Goal: Task Accomplishment & Management: Manage account settings

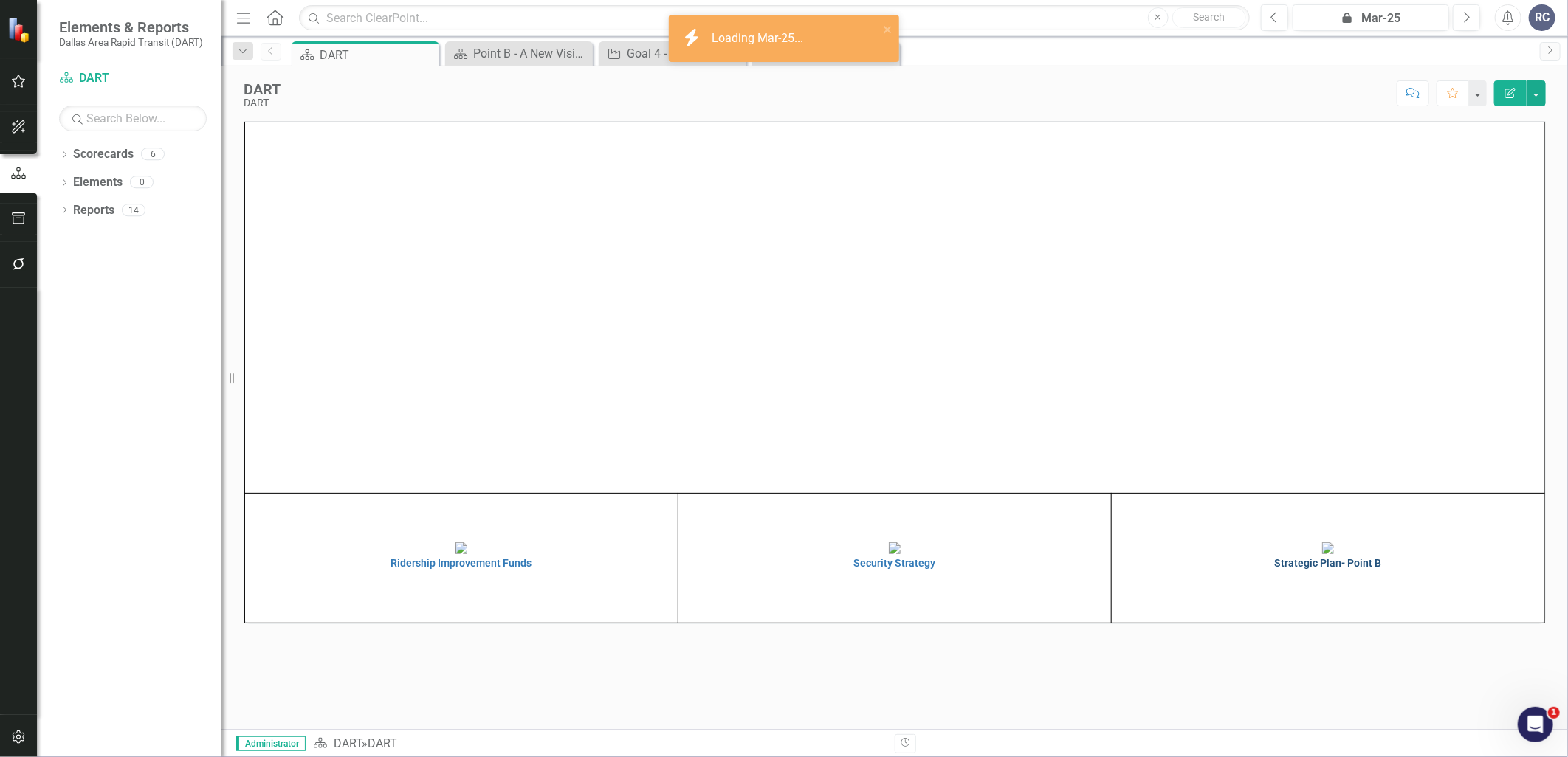
click at [1334, 554] on img at bounding box center [1329, 548] width 12 height 12
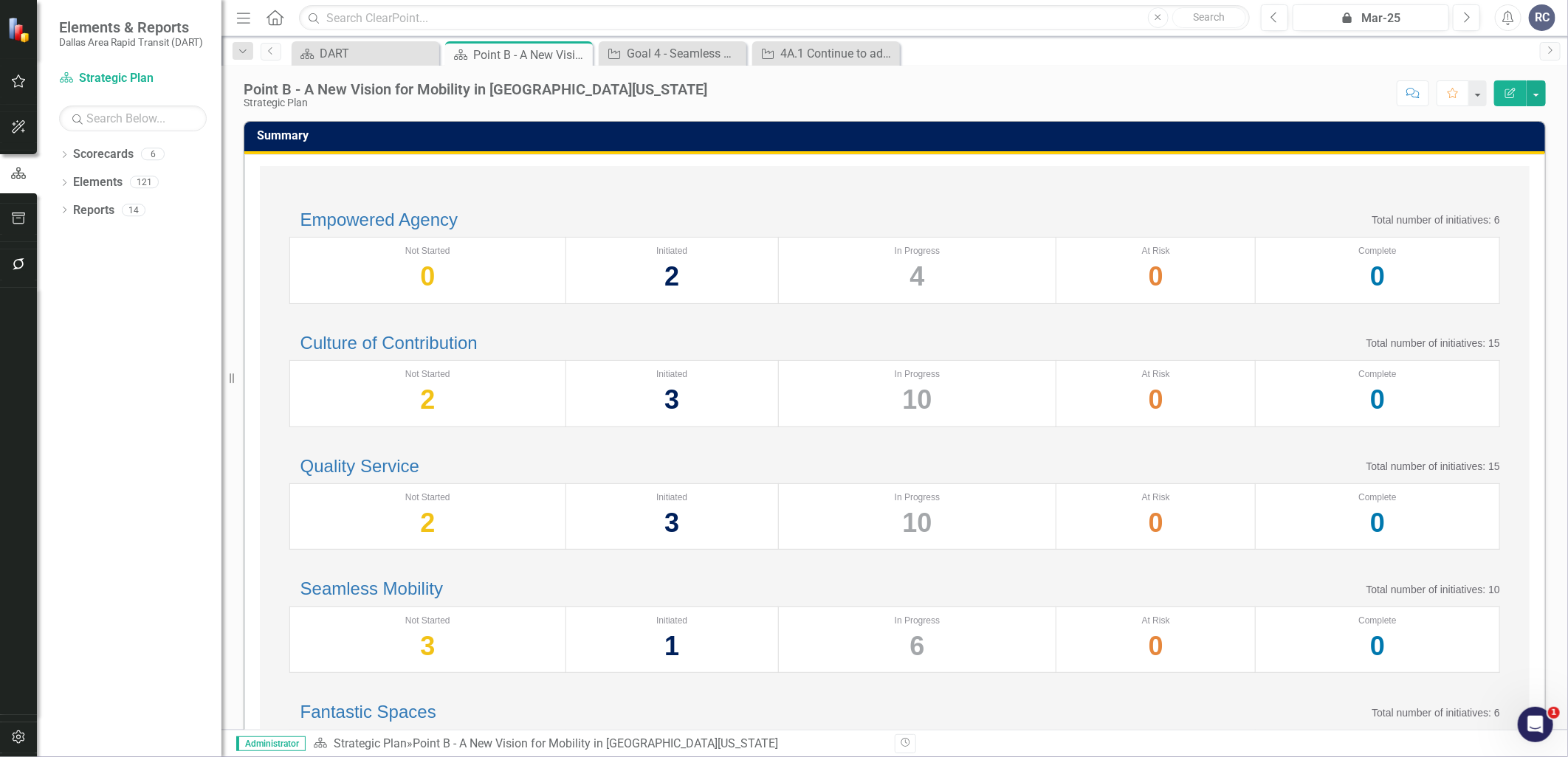
click at [571, 194] on div "Empowered Agency Total number of initiatives: 6 Not Started 0 Initiated 2 In Pr…" at bounding box center [895, 565] width 1270 height 799
click at [578, 183] on div "Empowered Agency Total number of initiatives: 6 Not Started 0 Initiated 2 In Pr…" at bounding box center [895, 565] width 1270 height 799
click at [62, 154] on icon "Dropdown" at bounding box center [64, 156] width 10 height 8
click at [74, 179] on icon "Dropdown" at bounding box center [71, 181] width 11 height 9
click at [145, 202] on link "Strategic Plan" at bounding box center [158, 210] width 126 height 17
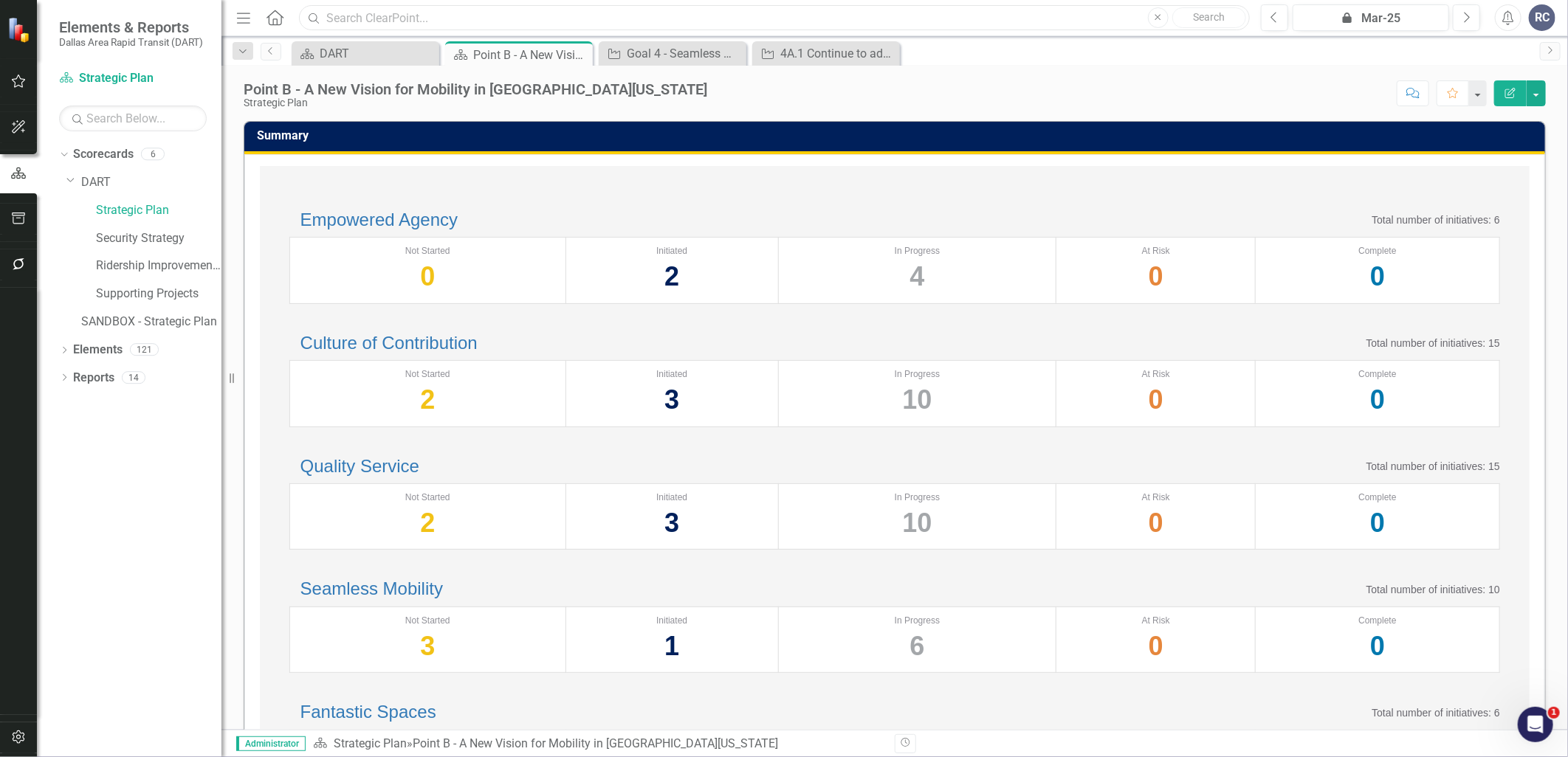
click at [362, 12] on input "text" at bounding box center [775, 17] width 951 height 26
type input "[PERSON_NAME]"
click at [67, 375] on icon "Dropdown" at bounding box center [64, 379] width 10 height 8
click at [71, 480] on div "Dropdown" at bounding box center [71, 486] width 10 height 12
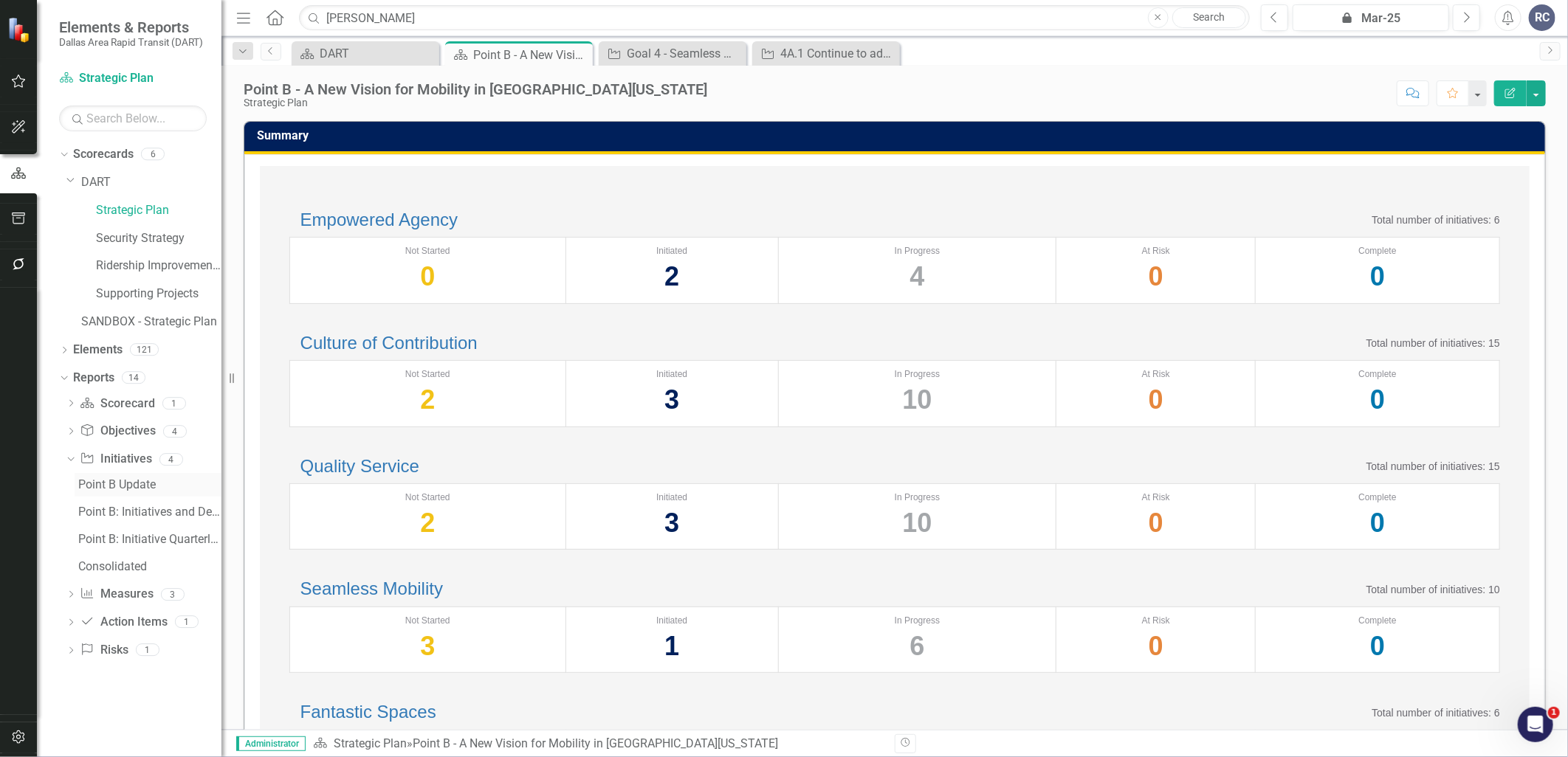
click at [98, 488] on div "Point B Update" at bounding box center [150, 484] width 143 height 13
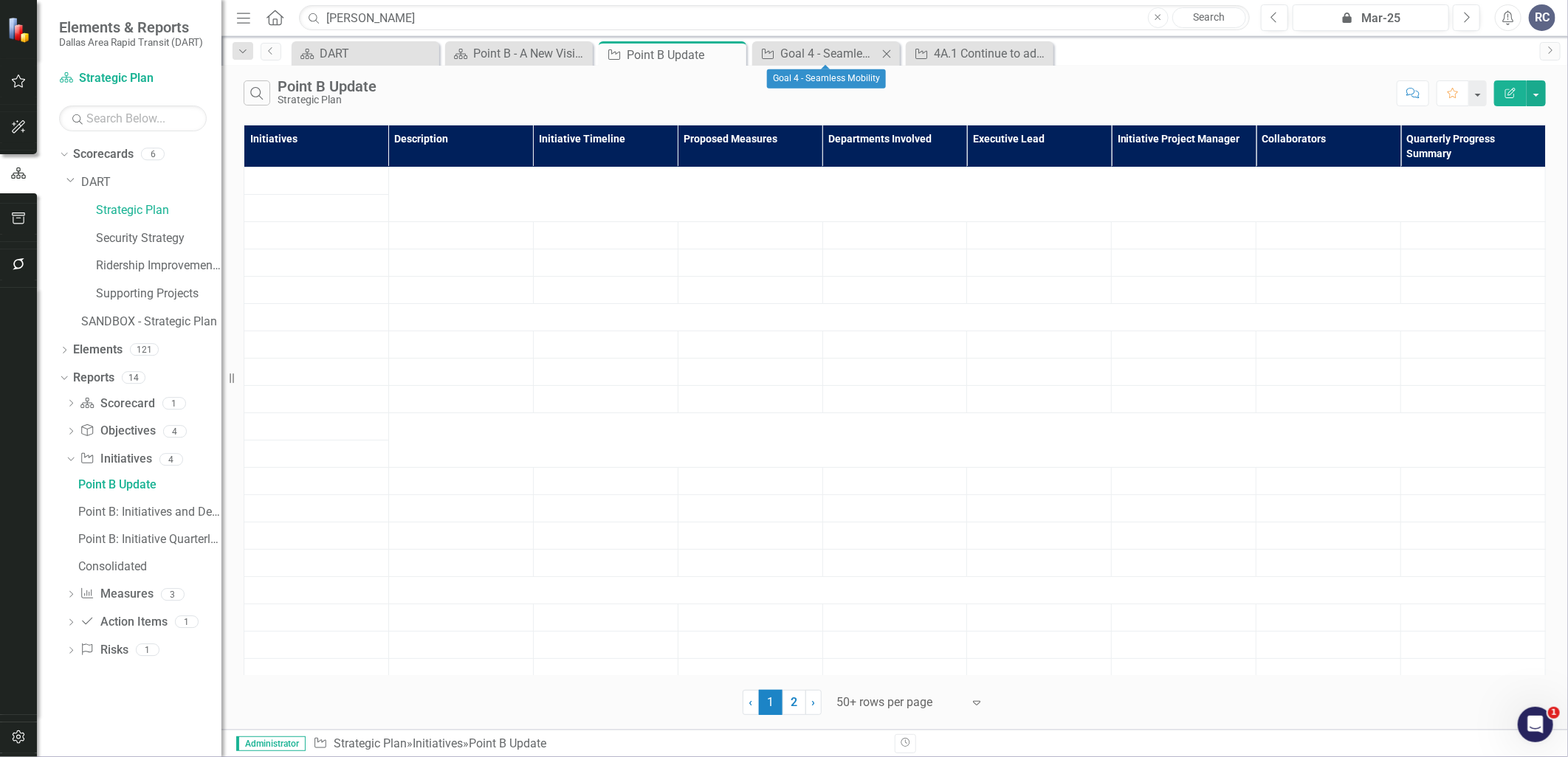
click at [890, 54] on icon "Close" at bounding box center [887, 54] width 15 height 12
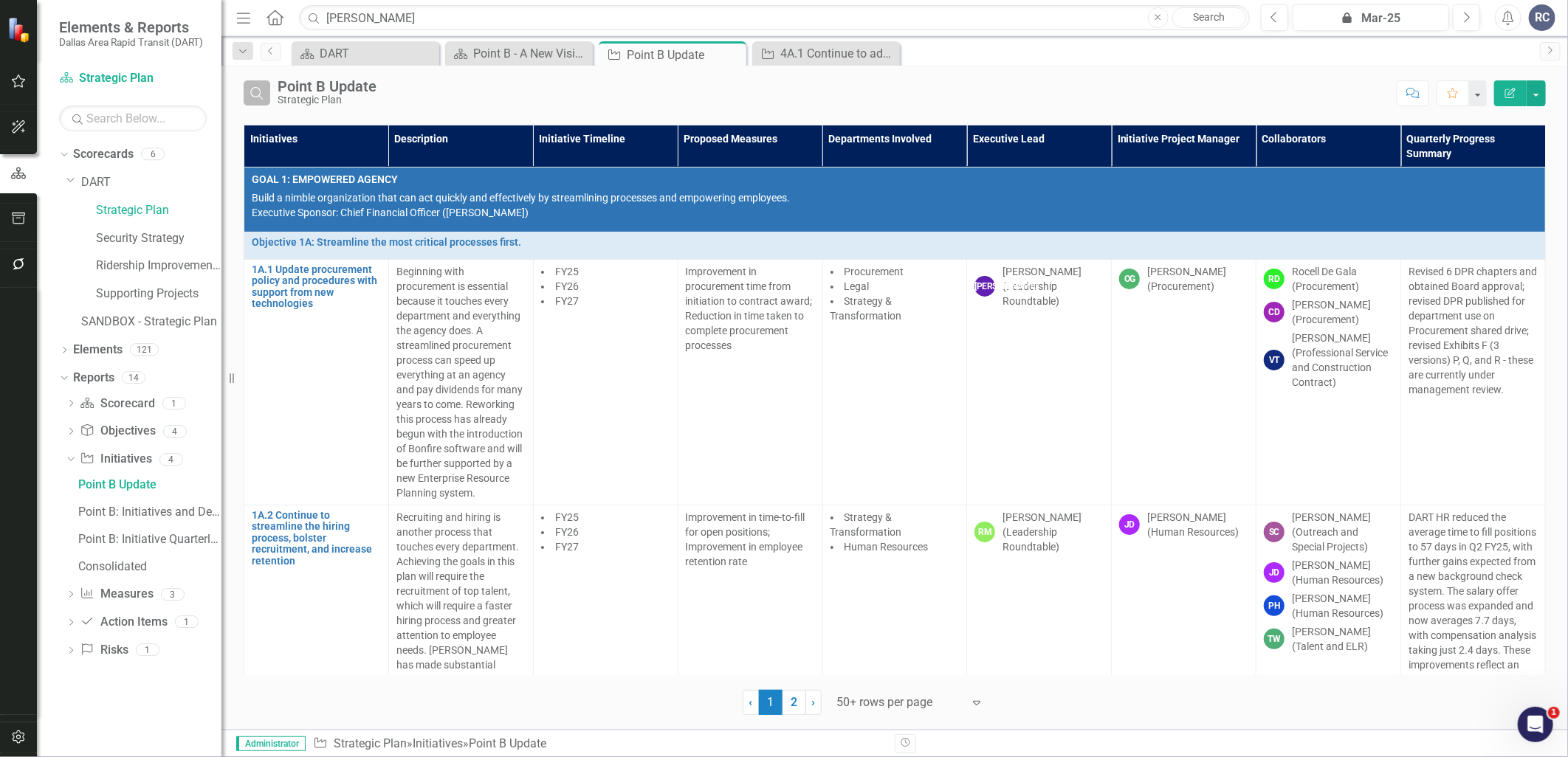
click at [249, 94] on icon "Search" at bounding box center [257, 93] width 17 height 13
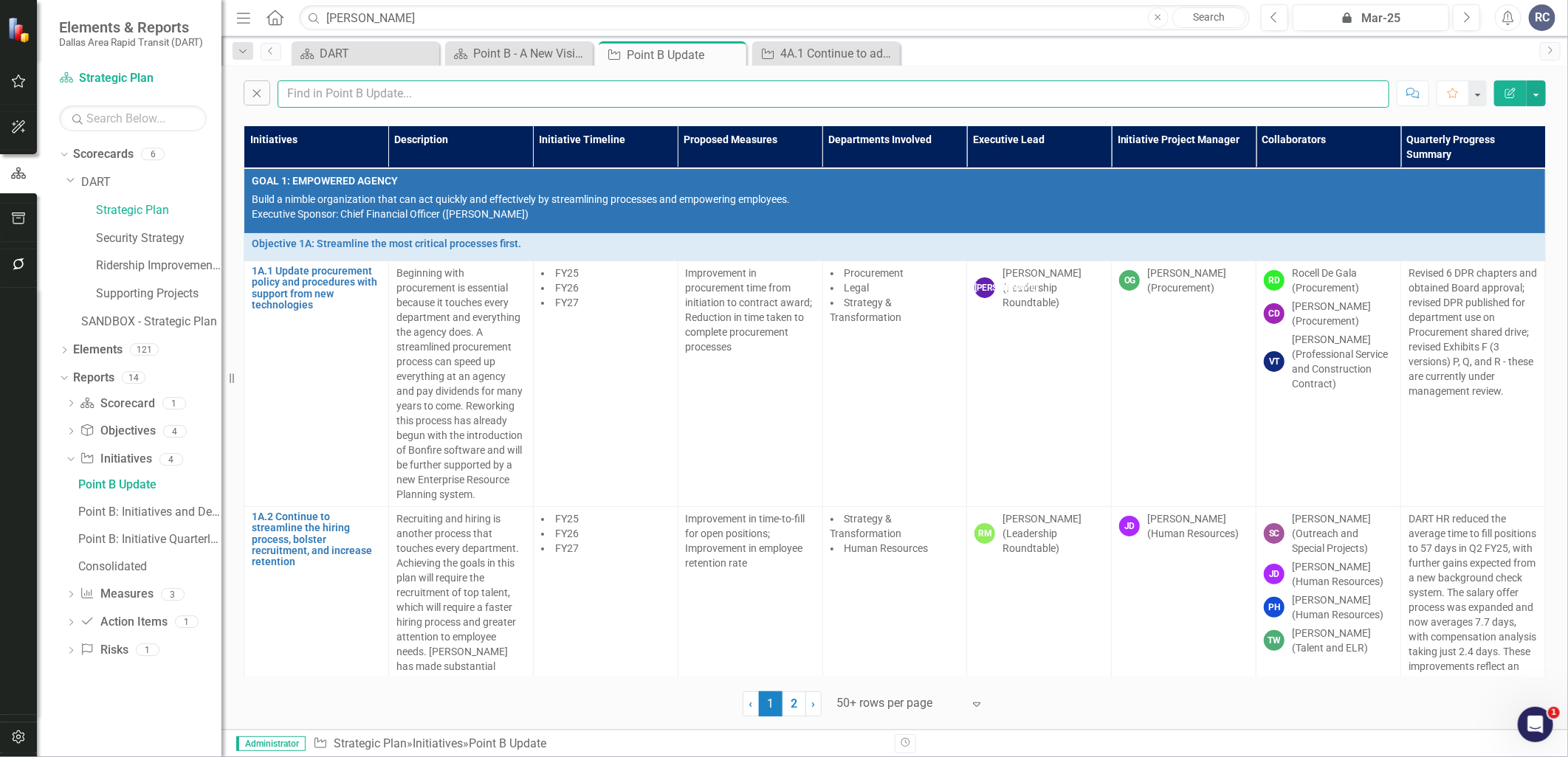
click at [335, 96] on input "text" at bounding box center [833, 94] width 1112 height 27
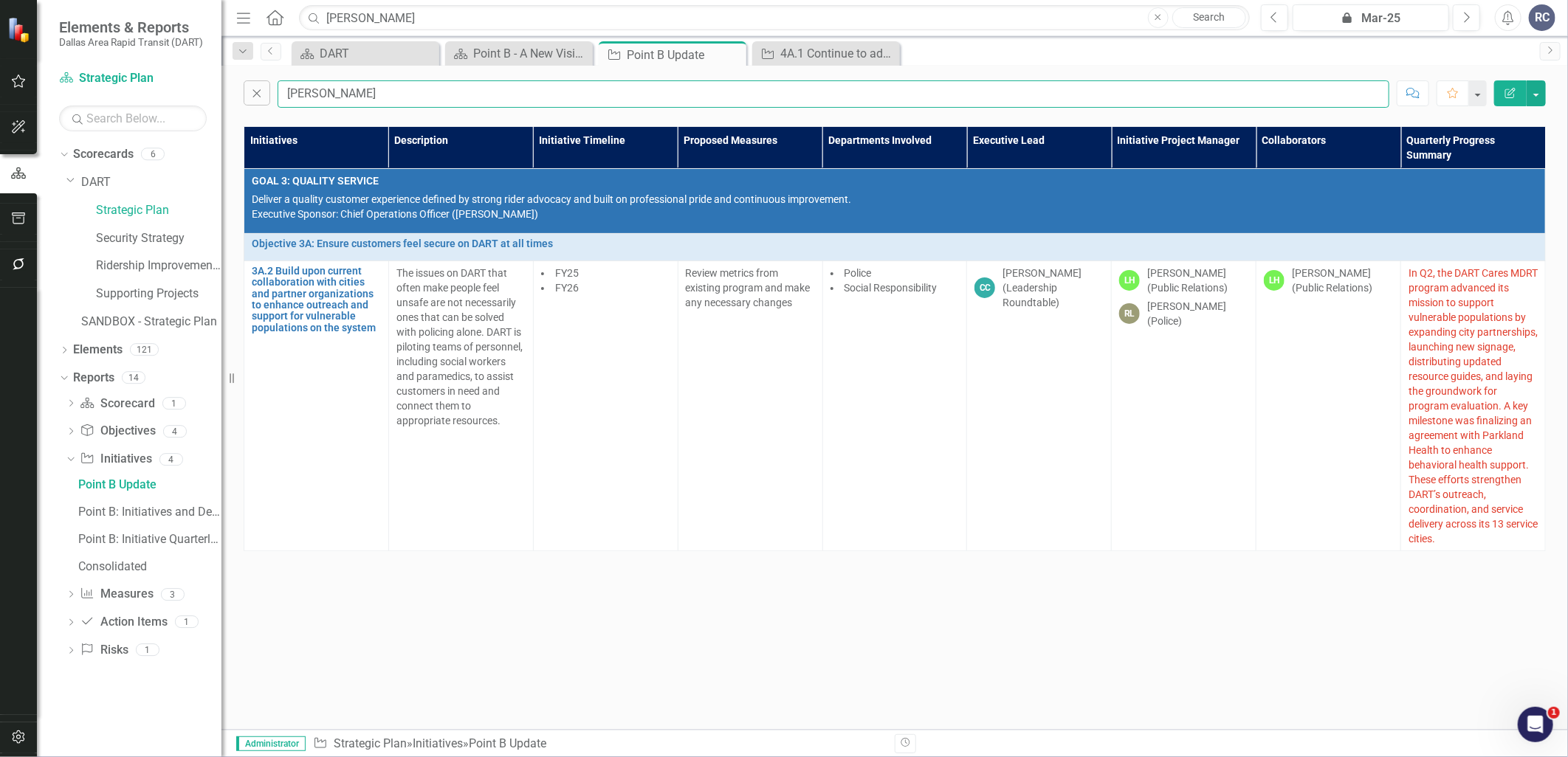
type input "[PERSON_NAME]"
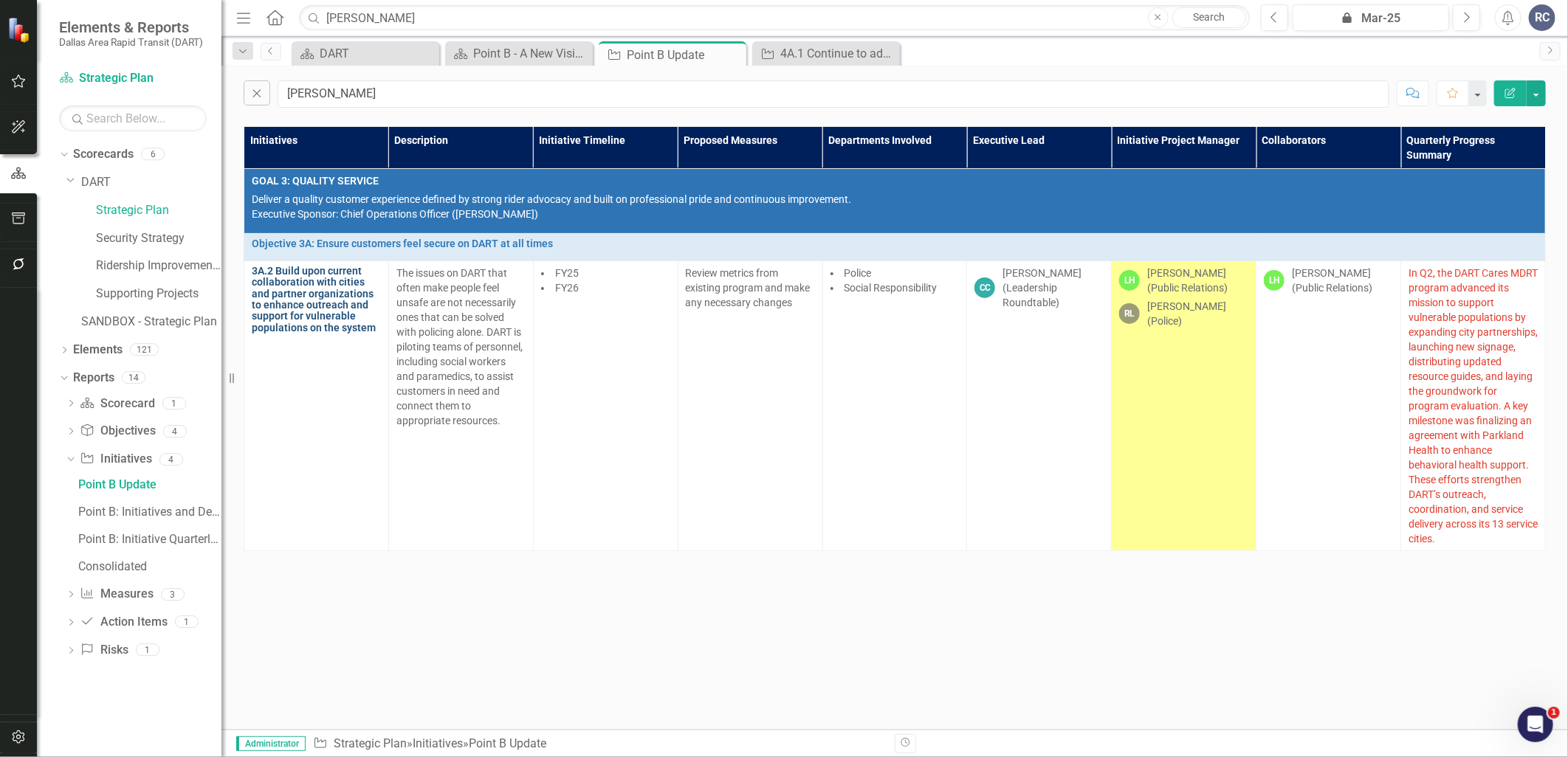
click at [338, 288] on link "3A.2 Build upon current collaboration with cities and partner organizations to …" at bounding box center [316, 300] width 129 height 68
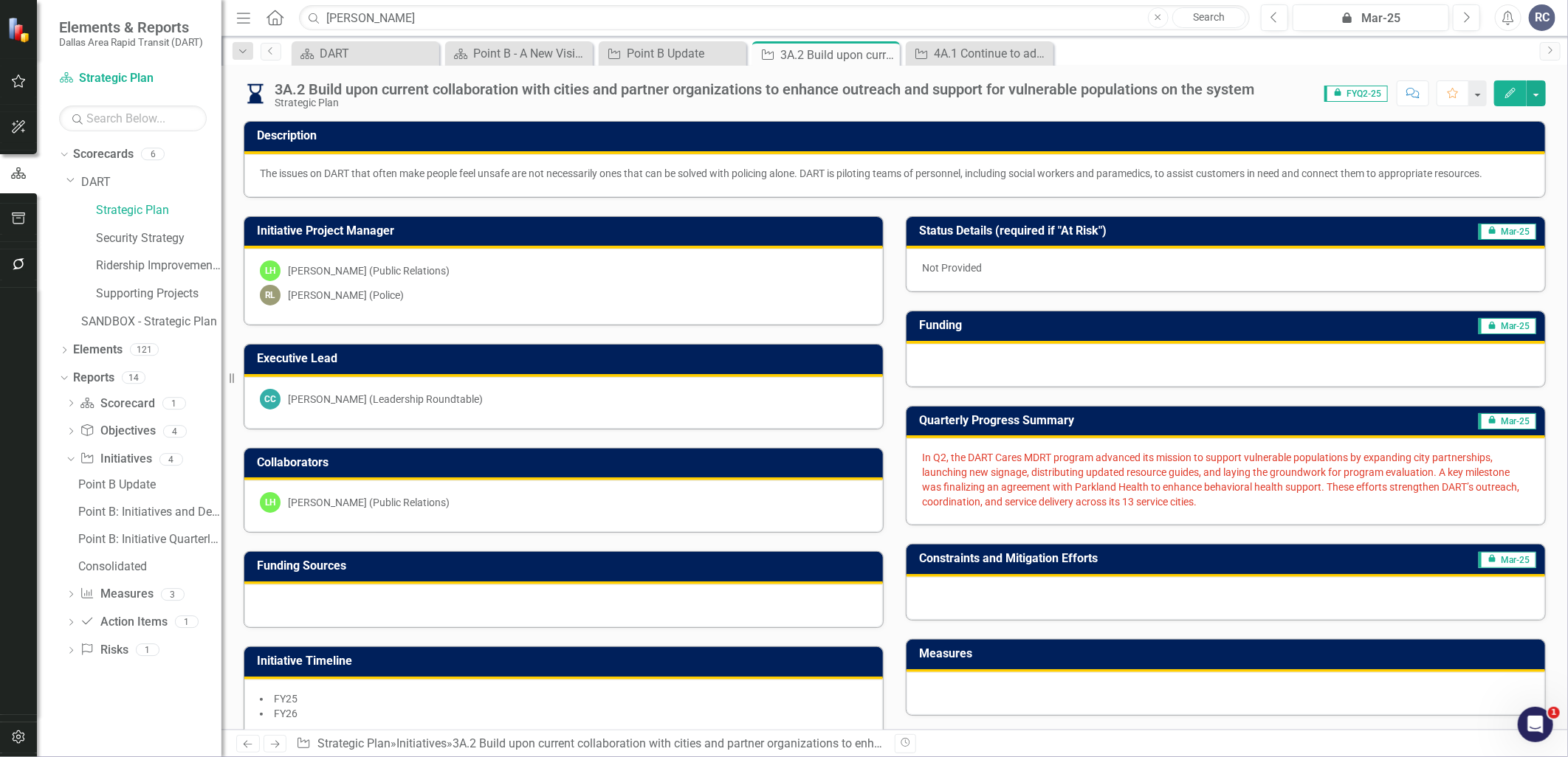
click at [953, 476] on span "In Q2, the DART Cares MDRT program advanced its mission to support vulnerable p…" at bounding box center [1220, 479] width 597 height 56
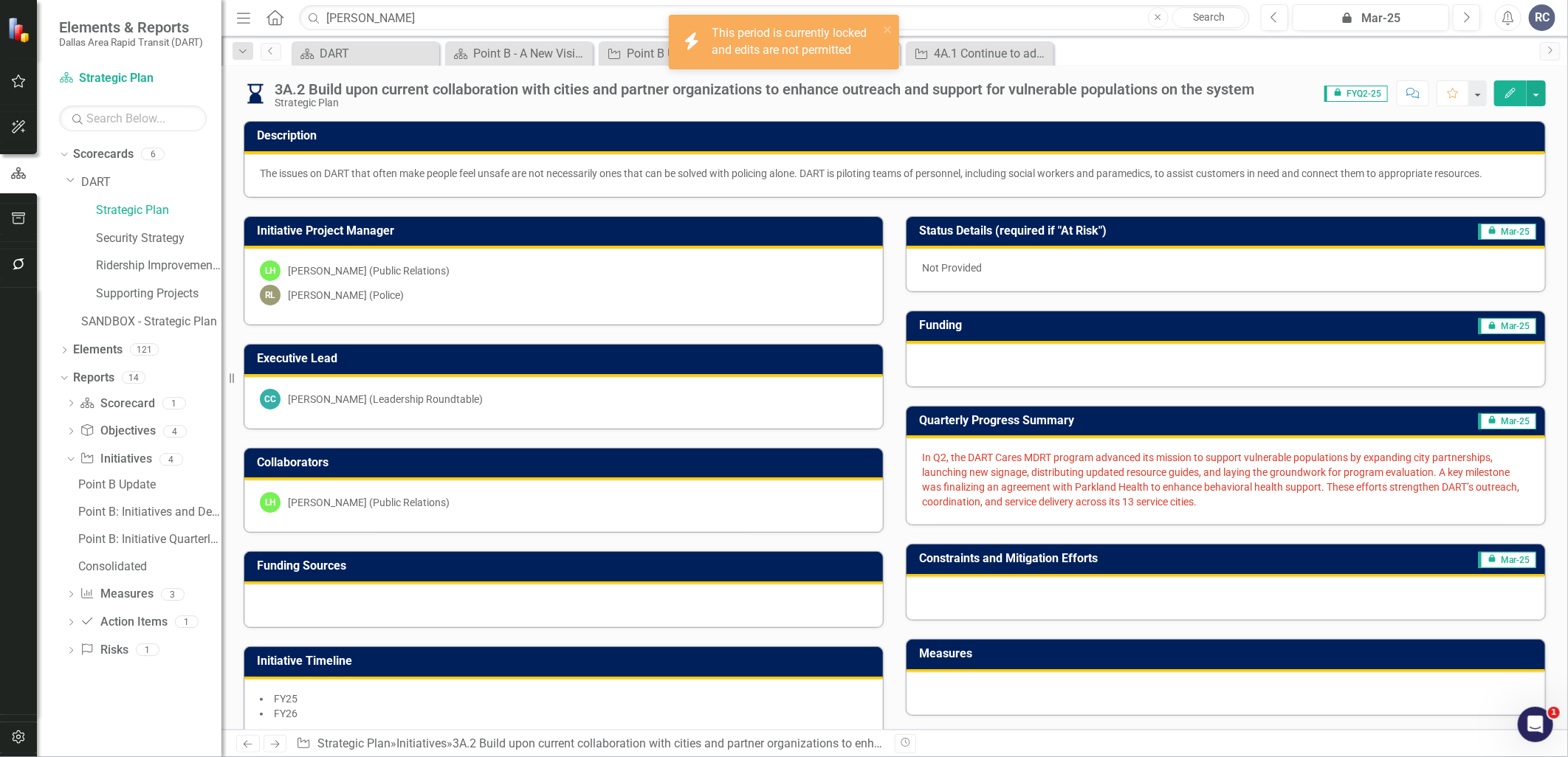
click at [954, 477] on p "In Q2, the DART Cares MDRT program advanced its mission to support vulnerable p…" at bounding box center [1225, 479] width 608 height 59
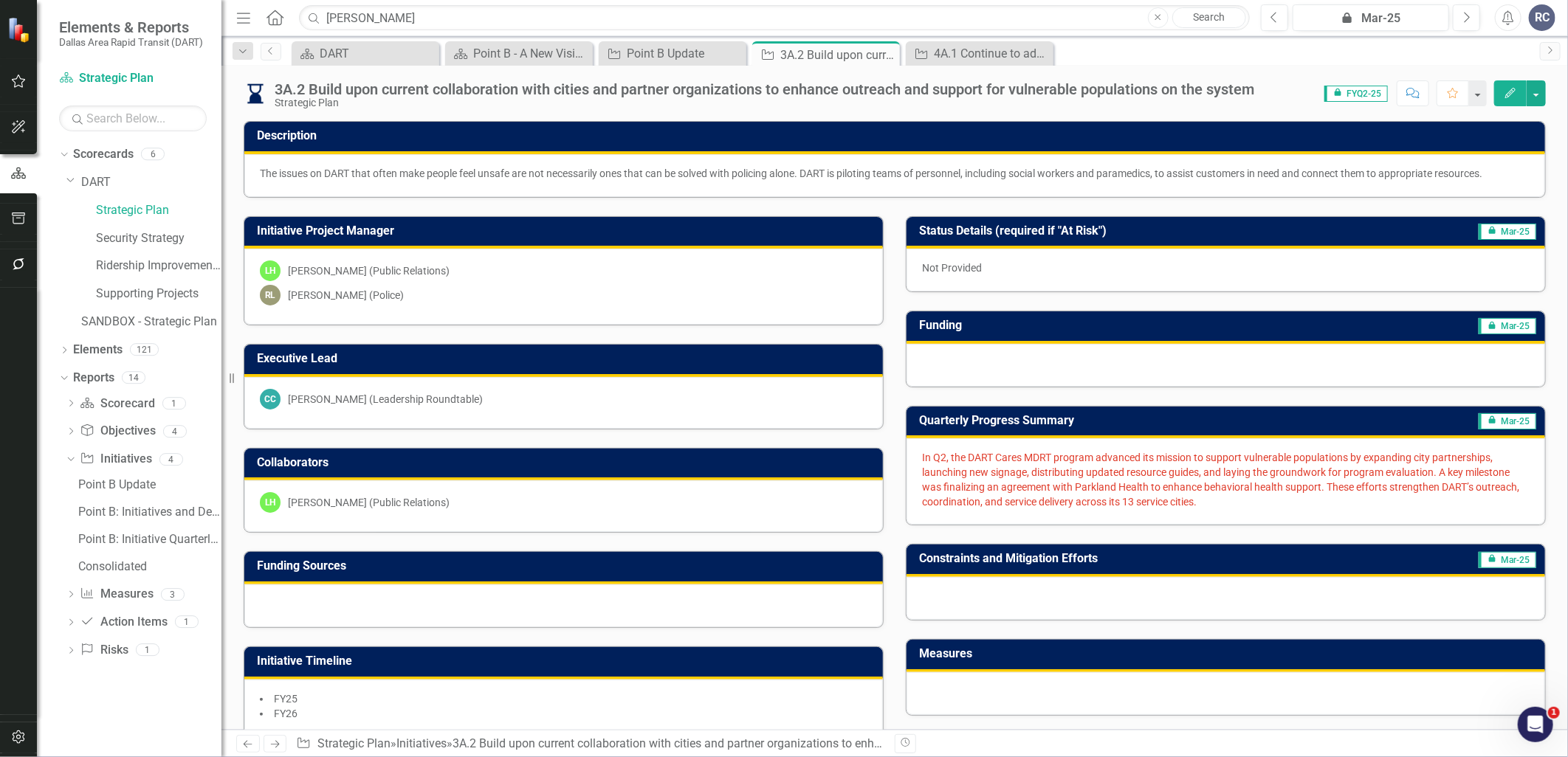
click at [977, 465] on span "In Q2, the DART Cares MDRT program advanced its mission to support vulnerable p…" at bounding box center [1220, 479] width 597 height 56
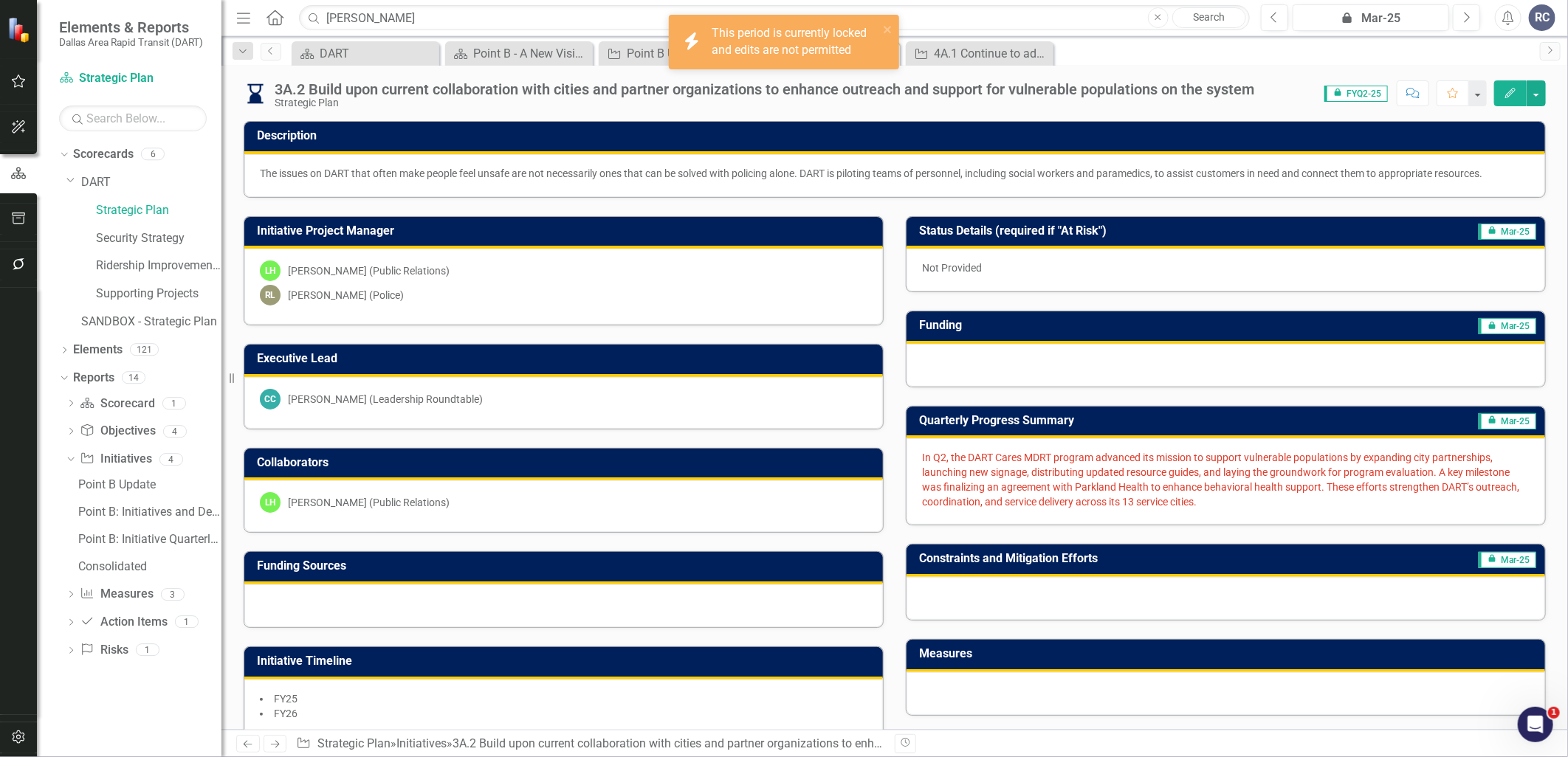
drag, startPoint x: 1211, startPoint y: 498, endPoint x: 914, endPoint y: 465, distance: 298.8
click at [914, 465] on div "In Q2, the DART Cares MDRT program advanced its mission to support vulnerable p…" at bounding box center [1226, 482] width 639 height 86
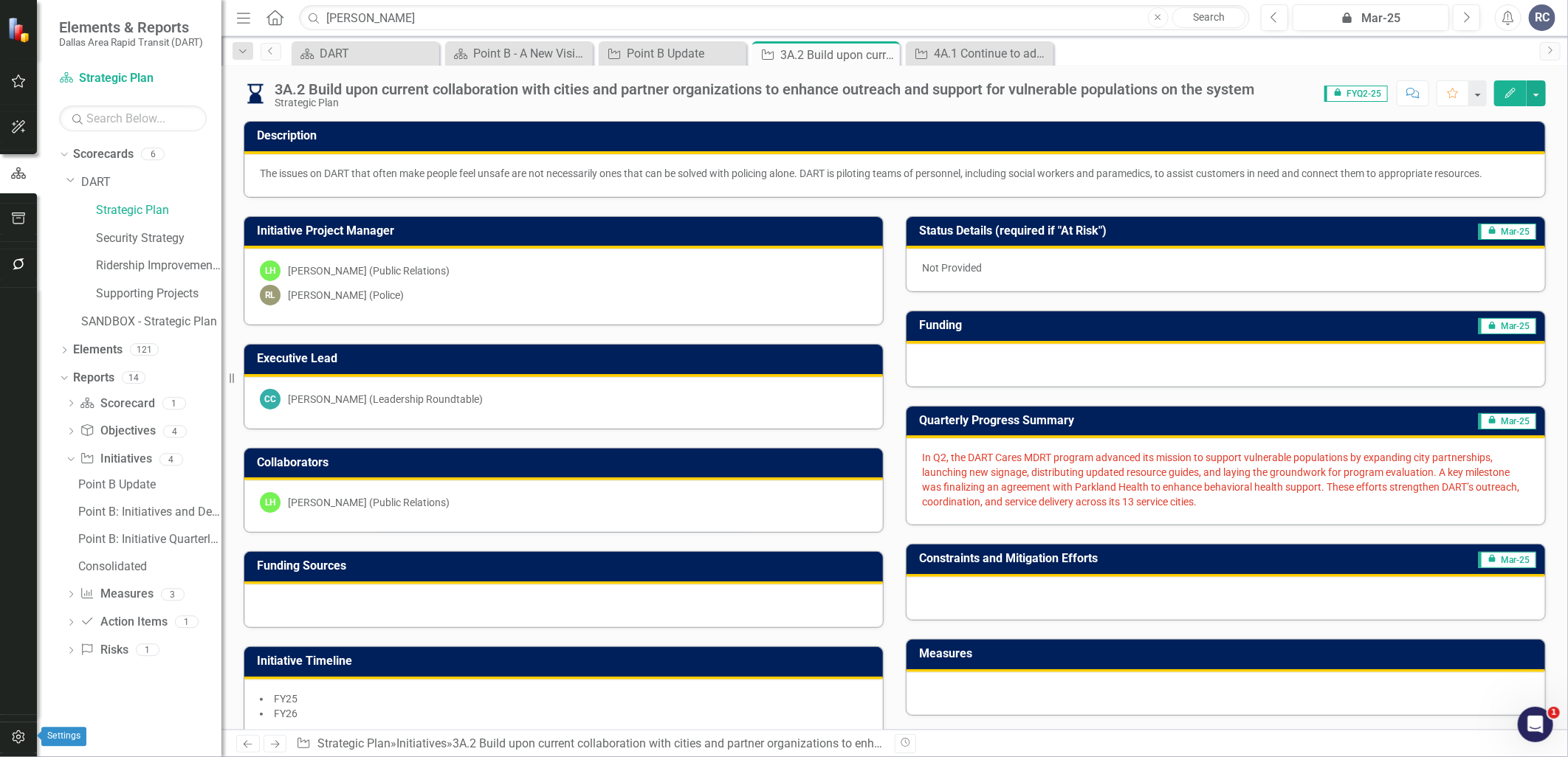
click at [12, 738] on icon "button" at bounding box center [18, 737] width 16 height 12
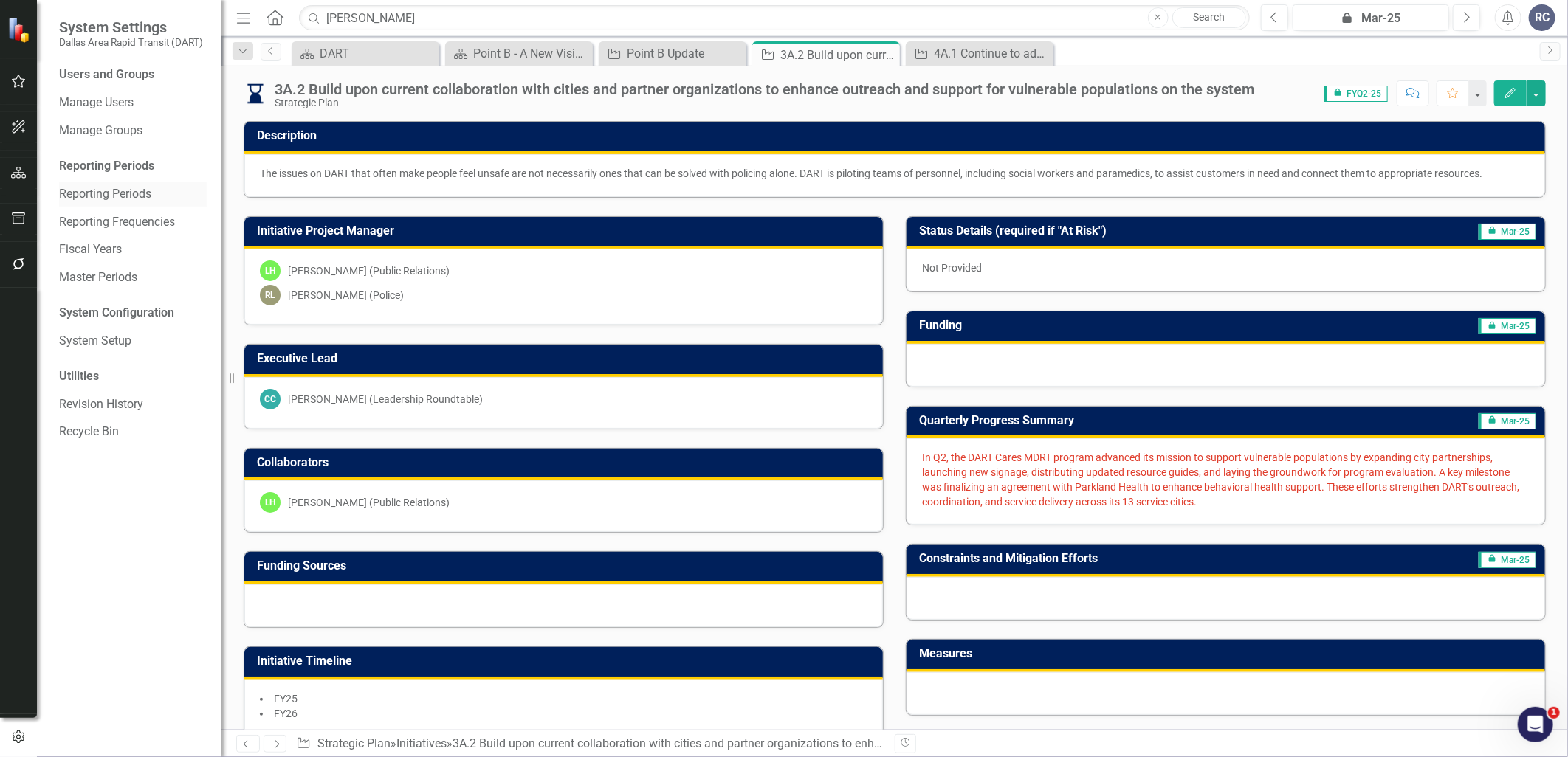
click at [130, 189] on link "Reporting Periods" at bounding box center [133, 194] width 148 height 17
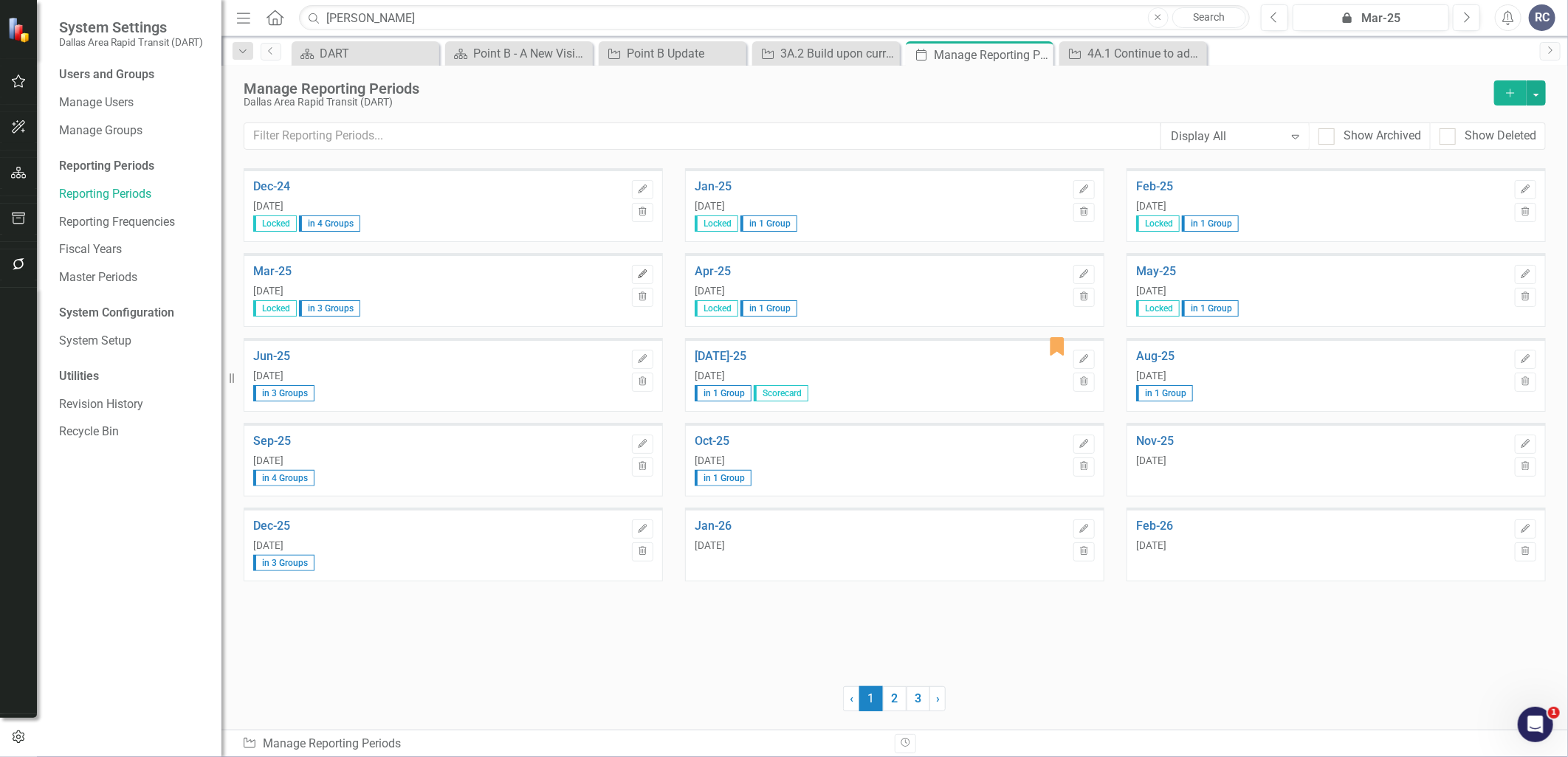
click at [643, 272] on icon "Edit" at bounding box center [642, 274] width 11 height 9
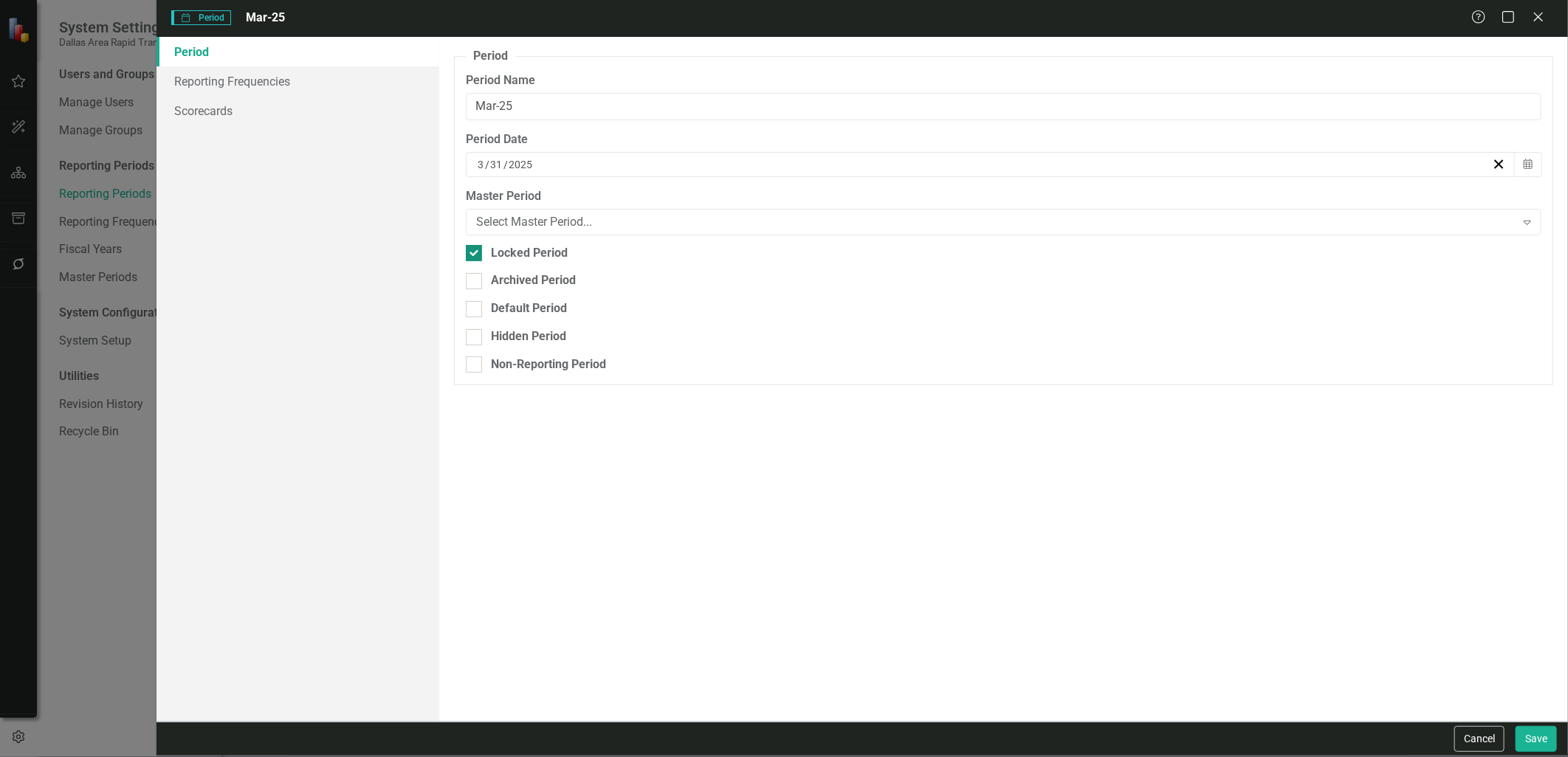
click at [484, 251] on div "Locked Period" at bounding box center [1003, 253] width 1076 height 17
click at [476, 251] on input "Locked Period" at bounding box center [471, 250] width 10 height 10
checkbox input "false"
click at [1549, 738] on button "Save" at bounding box center [1536, 739] width 42 height 26
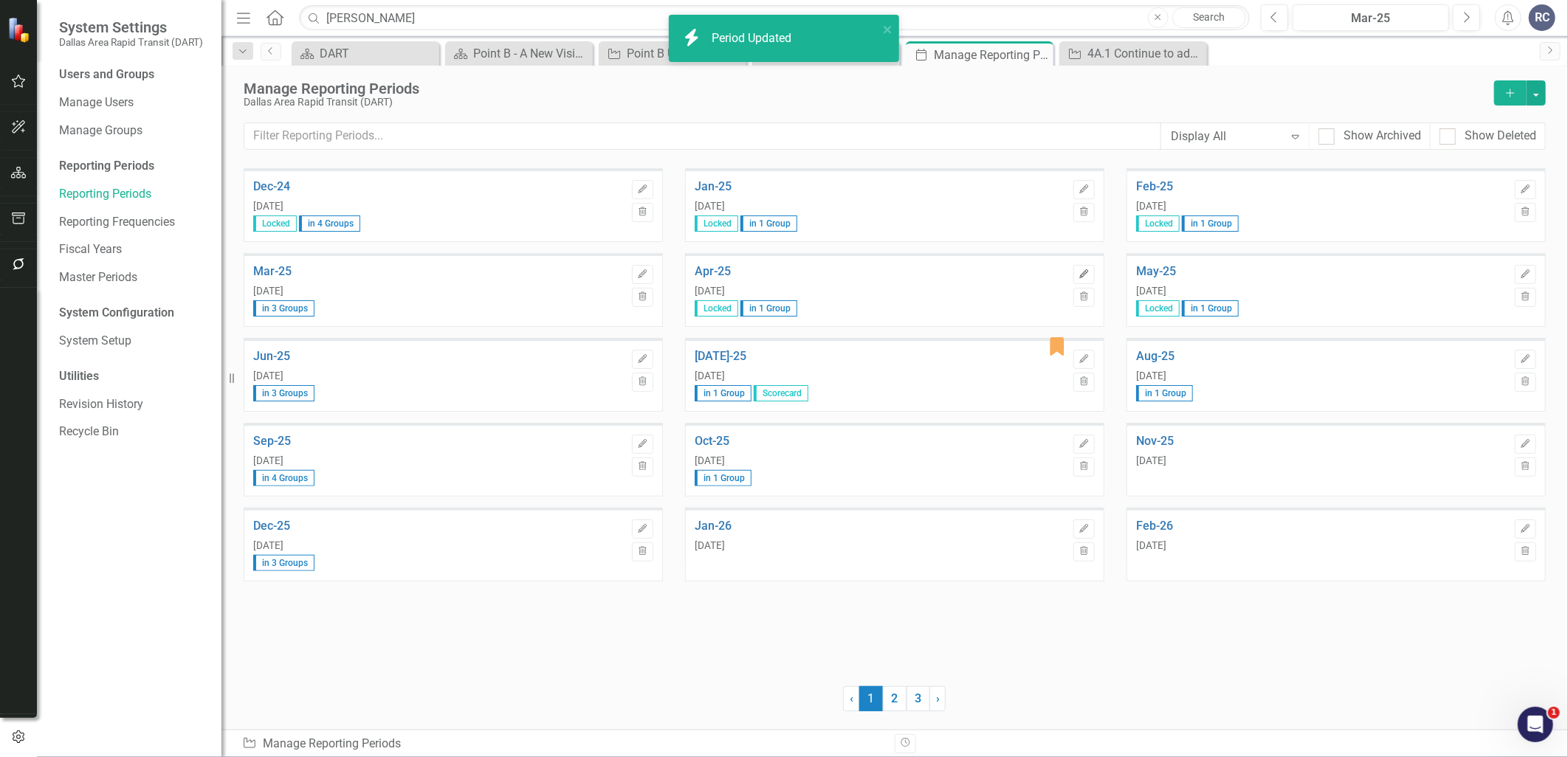
click at [1088, 270] on icon "Edit" at bounding box center [1083, 274] width 11 height 9
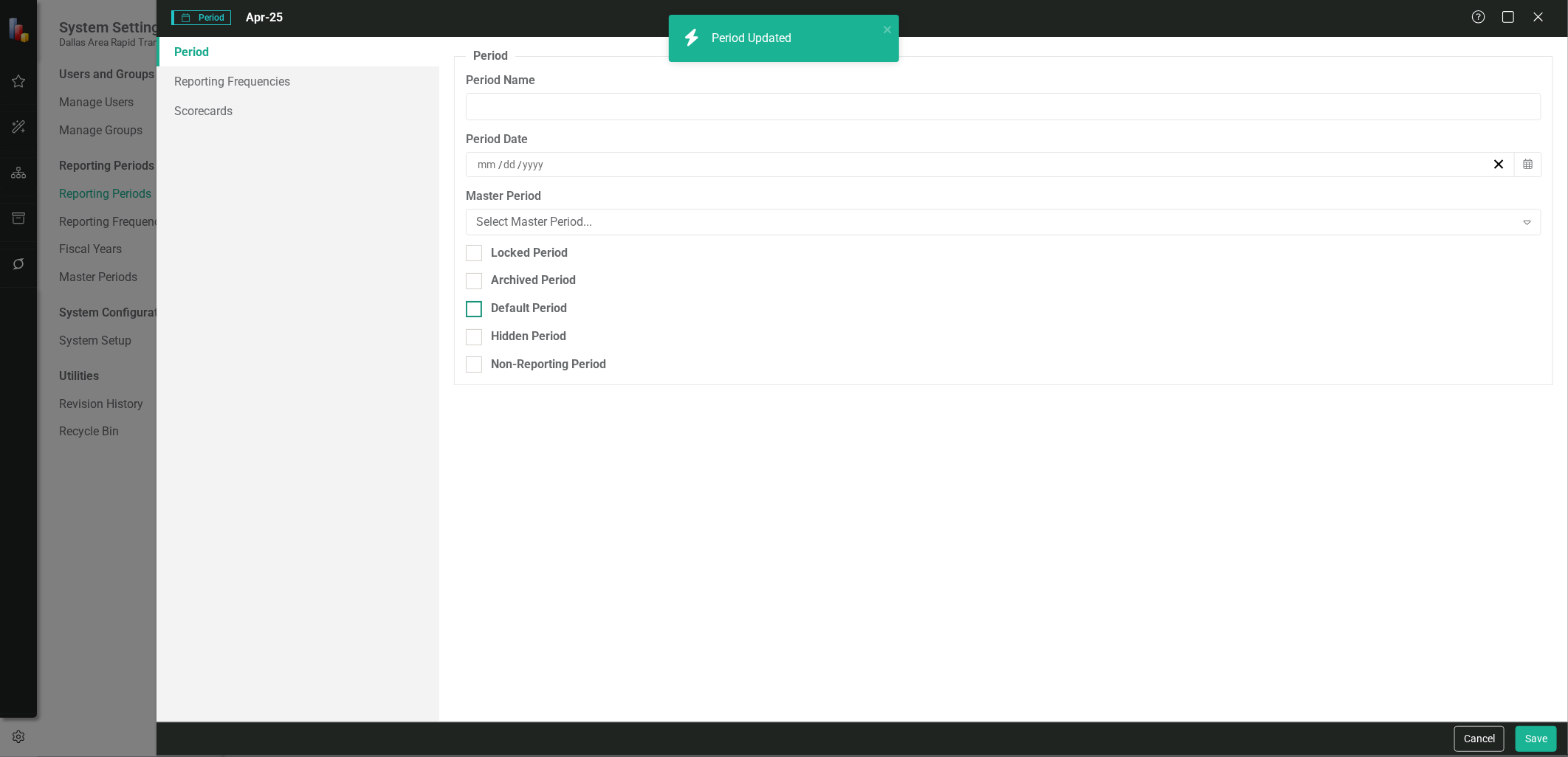
type input "Apr-25"
type input "4"
type input "30"
type input "2025"
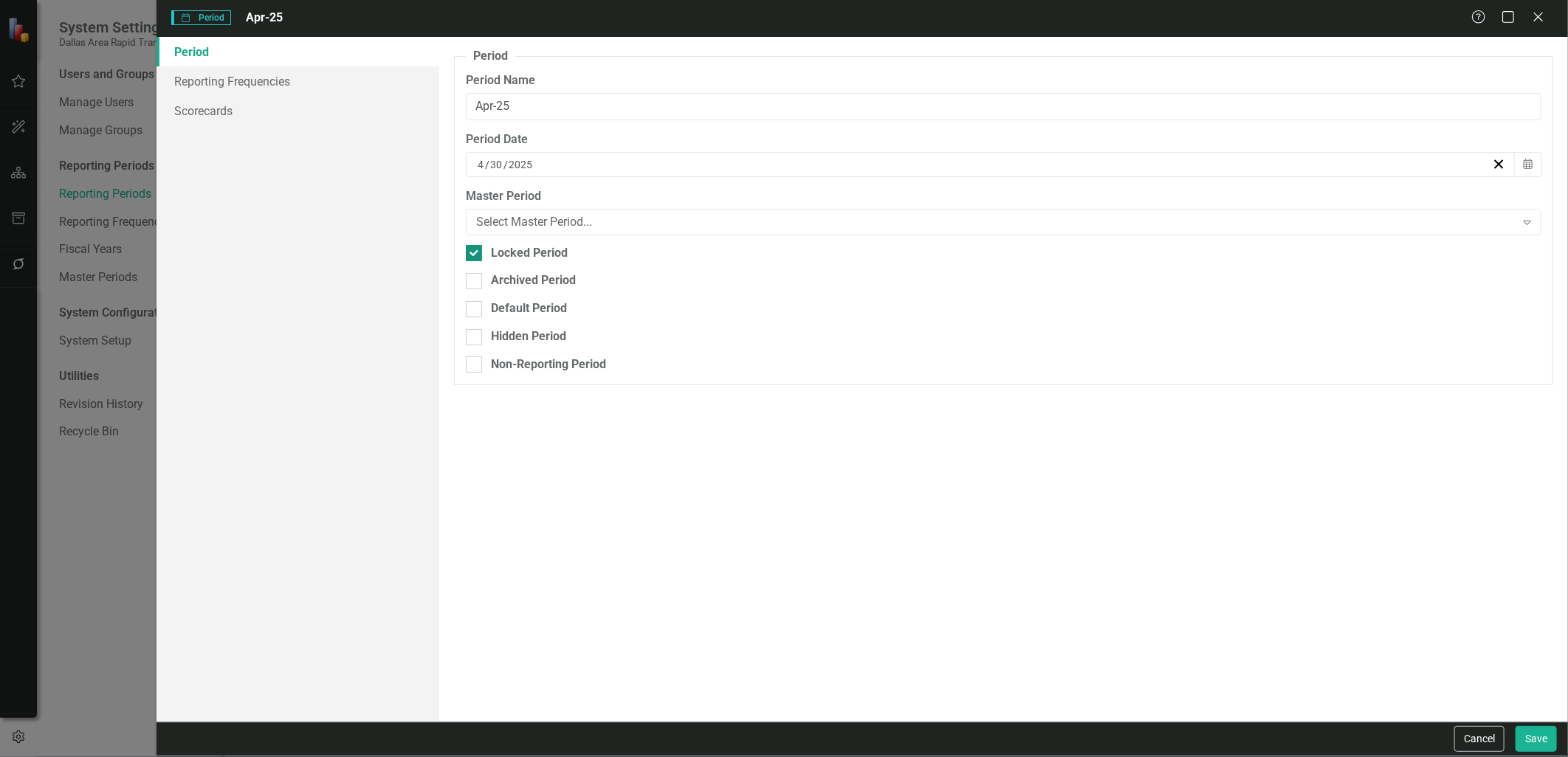
click at [527, 245] on div "Locked Period" at bounding box center [530, 253] width 76 height 17
click at [476, 245] on input "Locked Period" at bounding box center [471, 250] width 10 height 10
checkbox input "false"
click at [1551, 739] on button "Save" at bounding box center [1536, 739] width 42 height 26
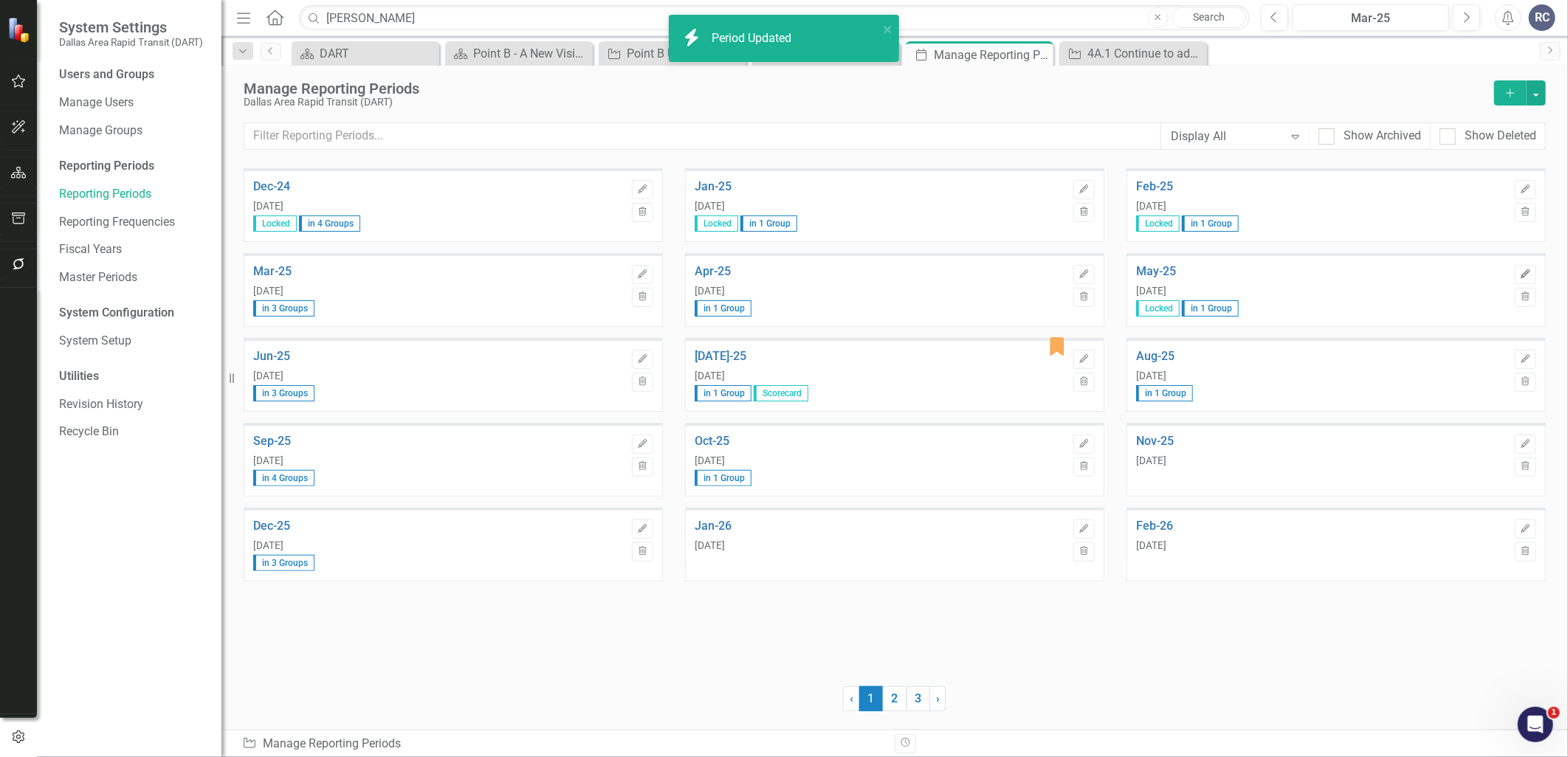
click at [1534, 271] on button "Edit" at bounding box center [1526, 274] width 22 height 19
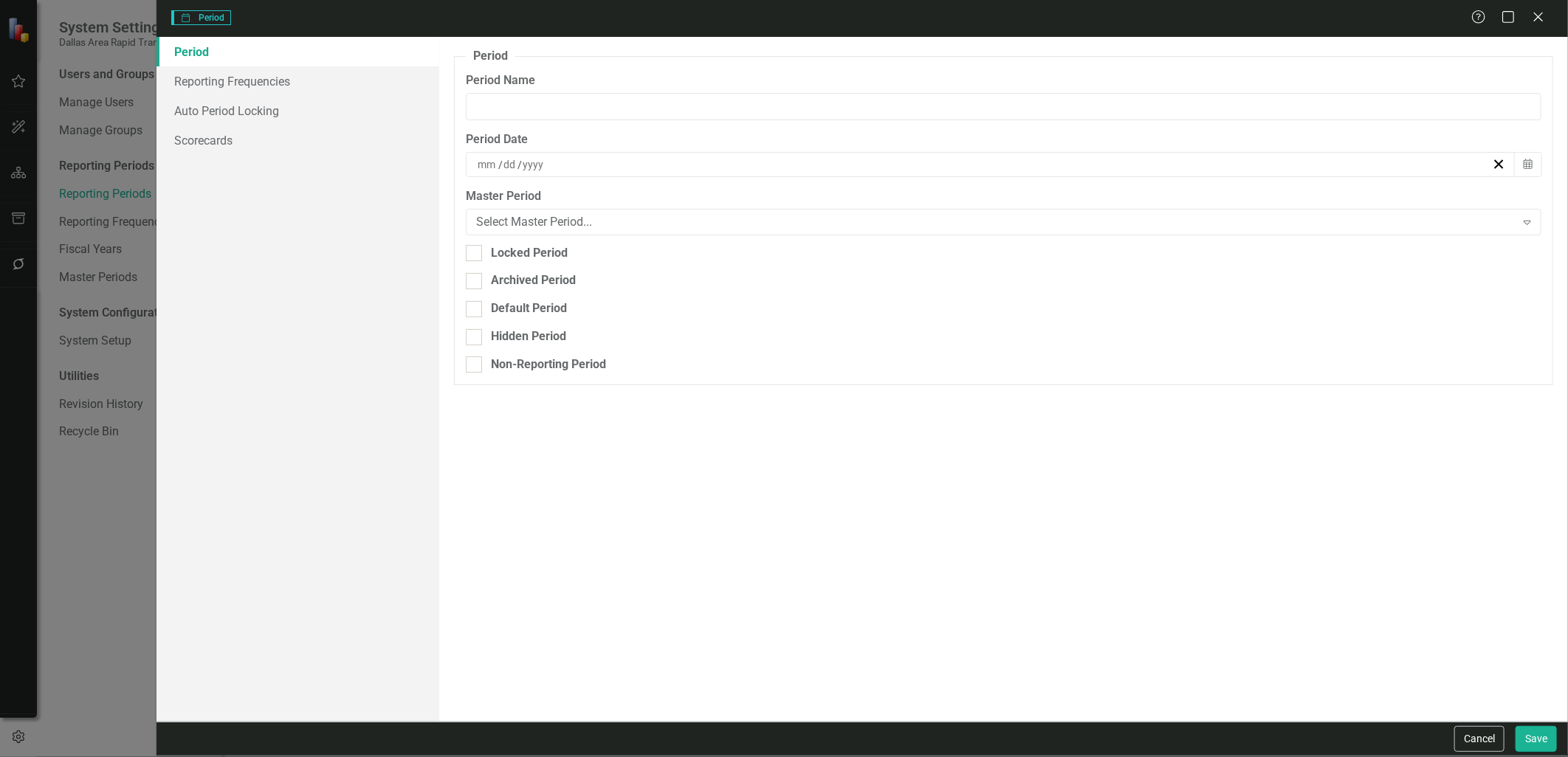
type input "May-25"
type input "5"
type input "31"
type input "2025"
click at [523, 253] on div "Locked Period" at bounding box center [530, 253] width 76 height 17
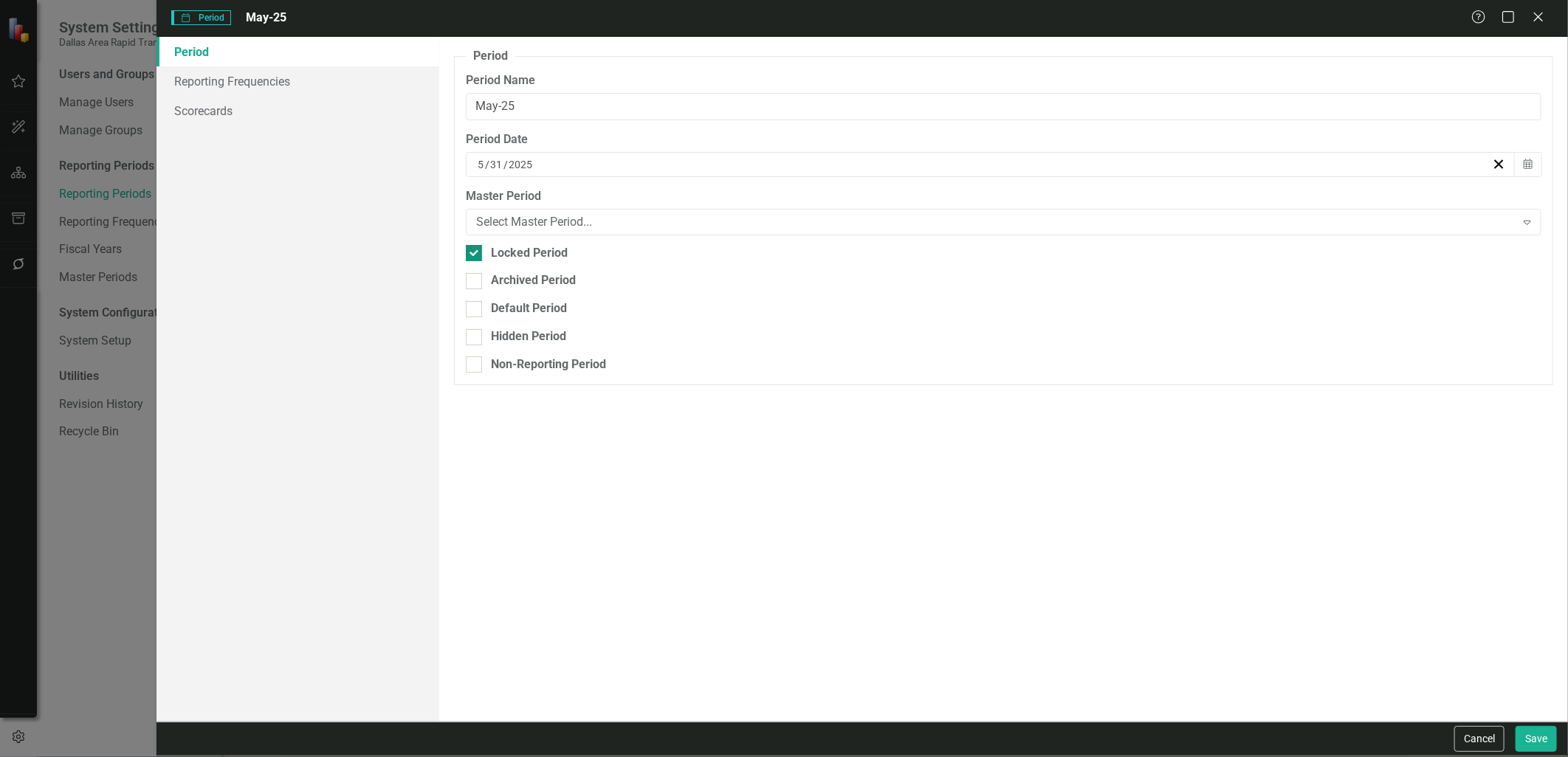
click at [476, 253] on input "Locked Period" at bounding box center [471, 250] width 10 height 10
checkbox input "false"
click at [1540, 740] on button "Save" at bounding box center [1536, 739] width 42 height 26
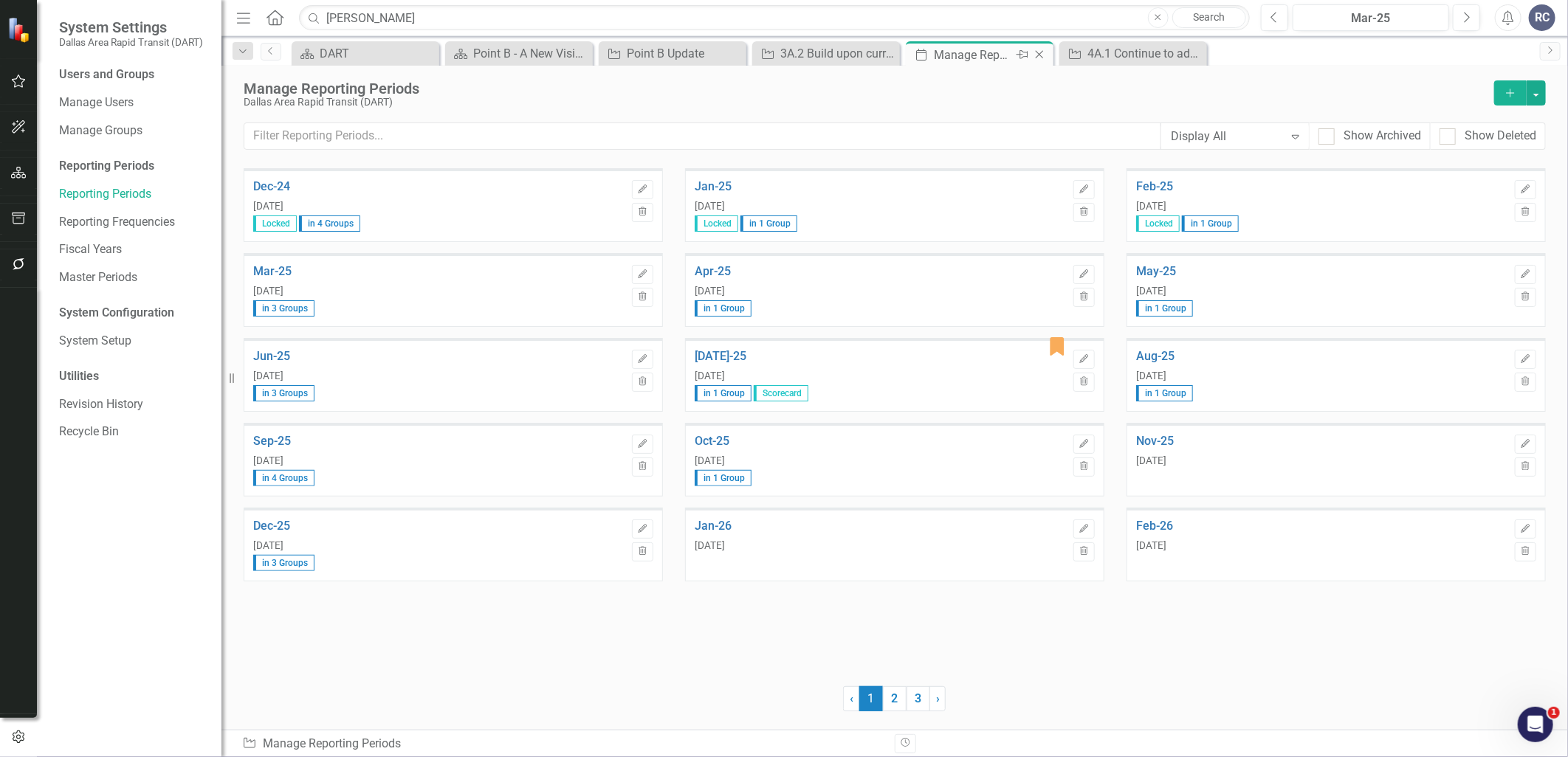
click at [1044, 56] on icon "Close" at bounding box center [1040, 55] width 15 height 12
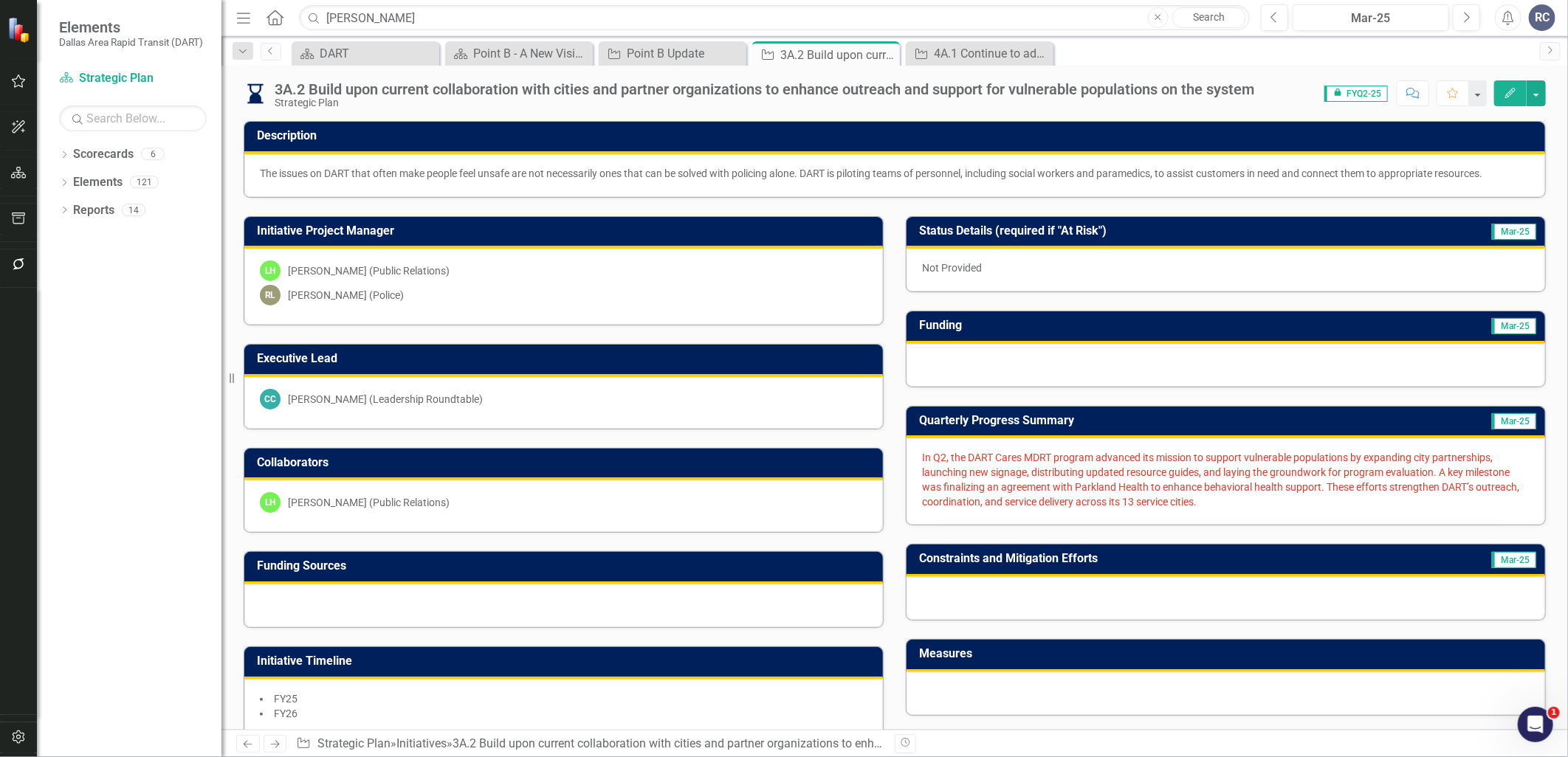
click at [979, 477] on p "In Q2, the DART Cares MDRT program advanced its mission to support vulnerable p…" at bounding box center [1225, 479] width 608 height 59
click at [5, 745] on button "button" at bounding box center [19, 737] width 33 height 31
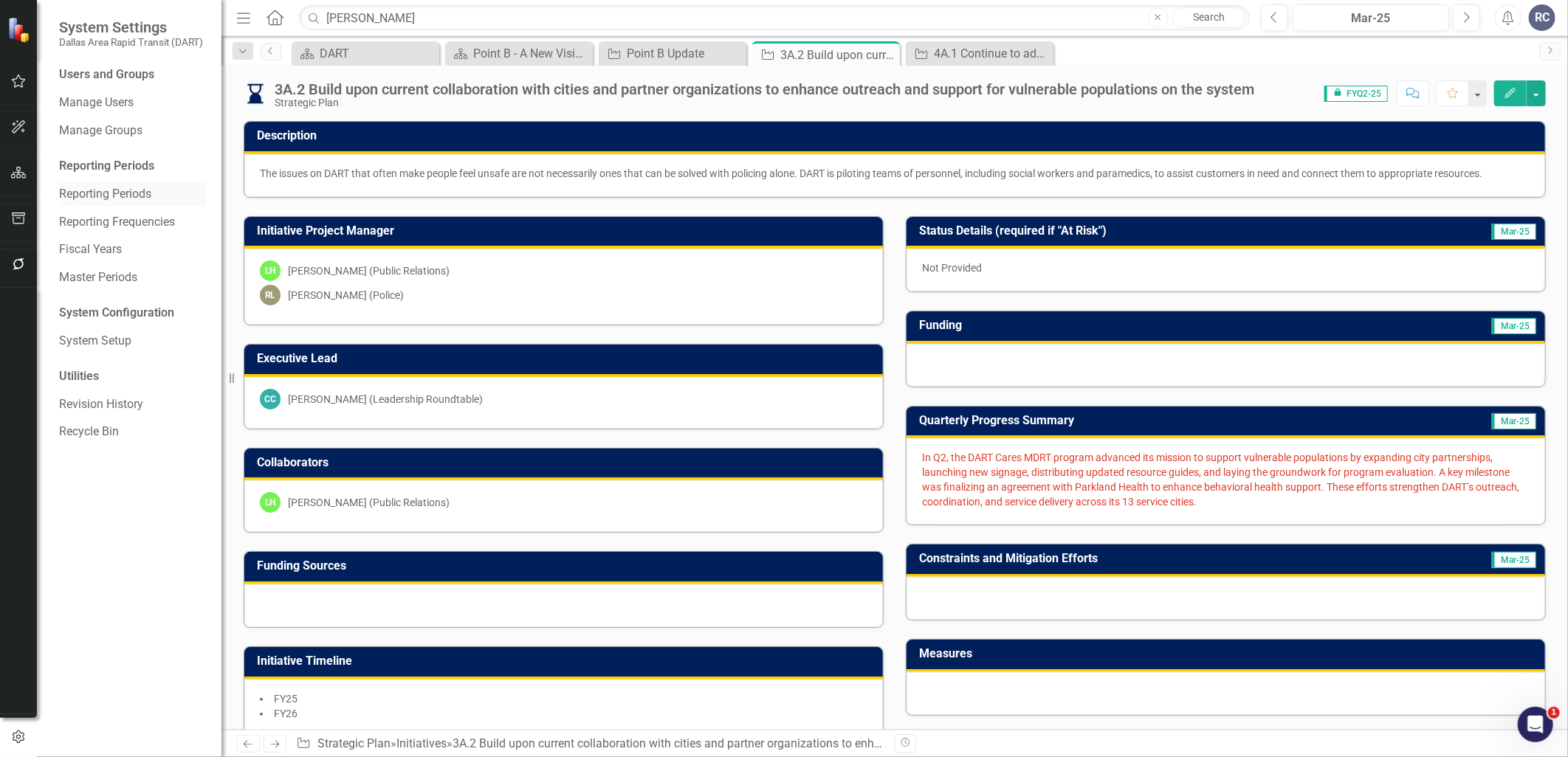
click at [105, 194] on link "Reporting Periods" at bounding box center [133, 194] width 148 height 17
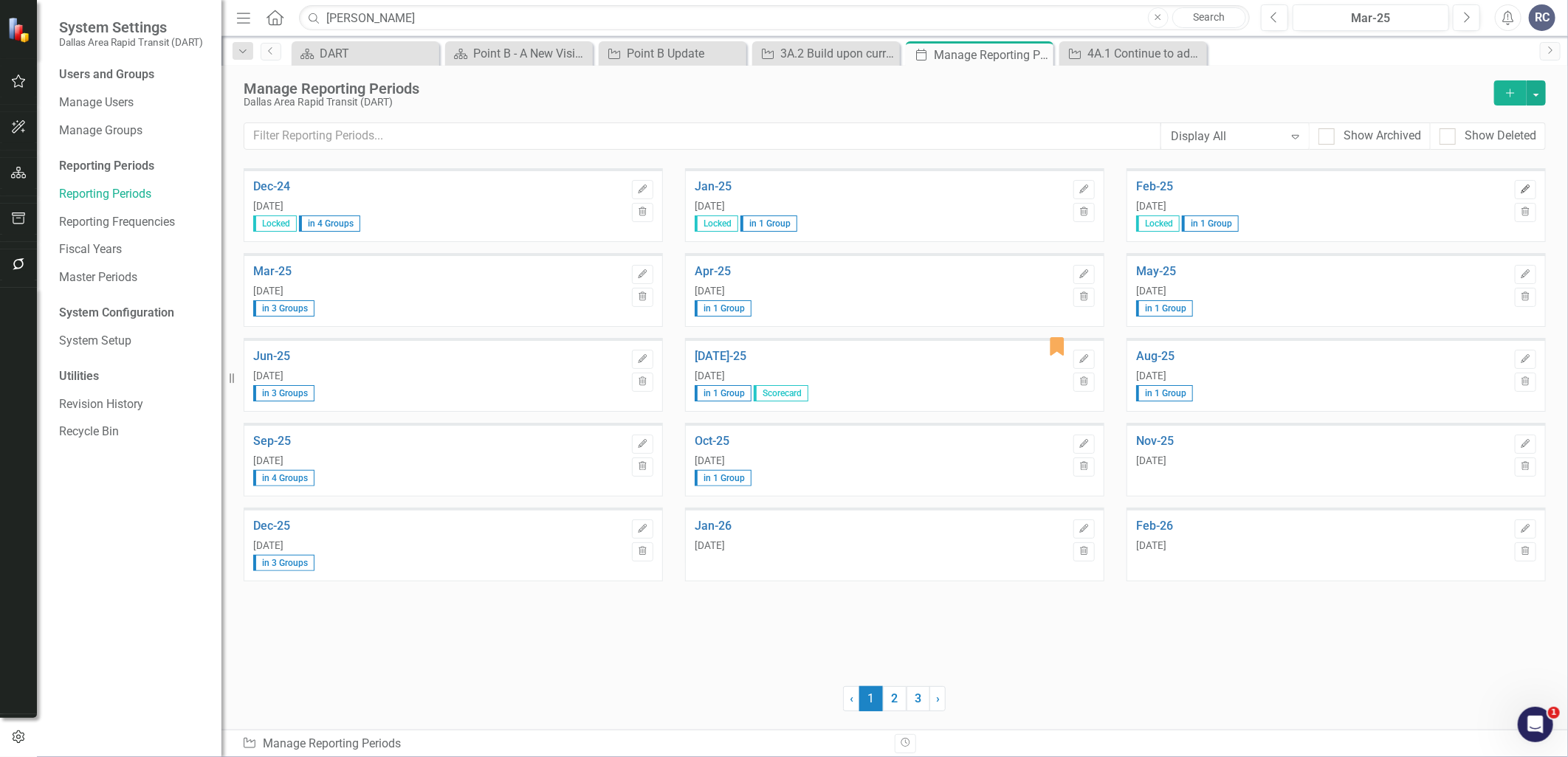
click at [1536, 188] on button "Edit" at bounding box center [1526, 189] width 22 height 19
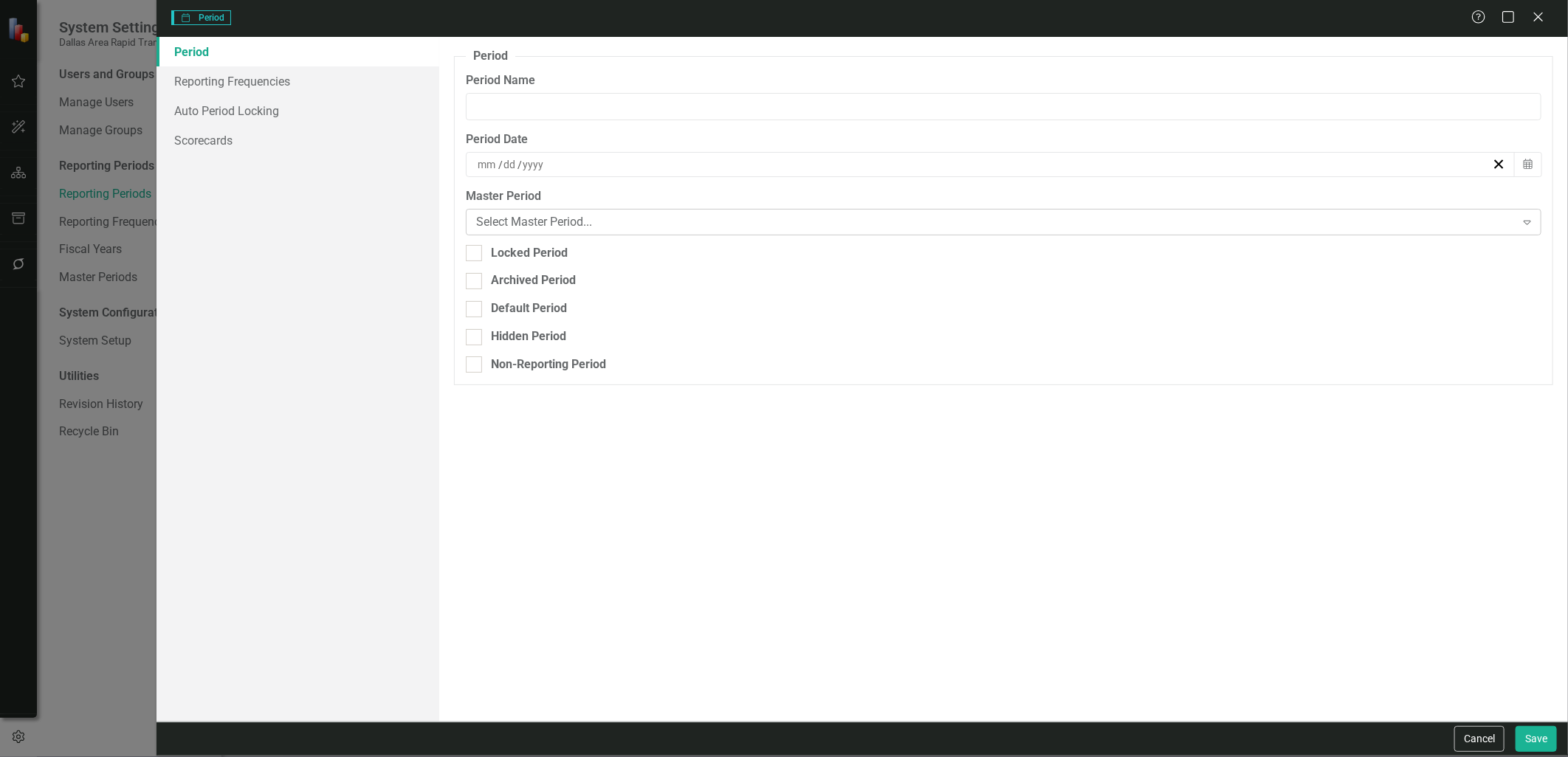
type input "Feb-25"
type input "2"
type input "28"
type input "2025"
click at [531, 252] on div "Locked Period" at bounding box center [530, 253] width 76 height 17
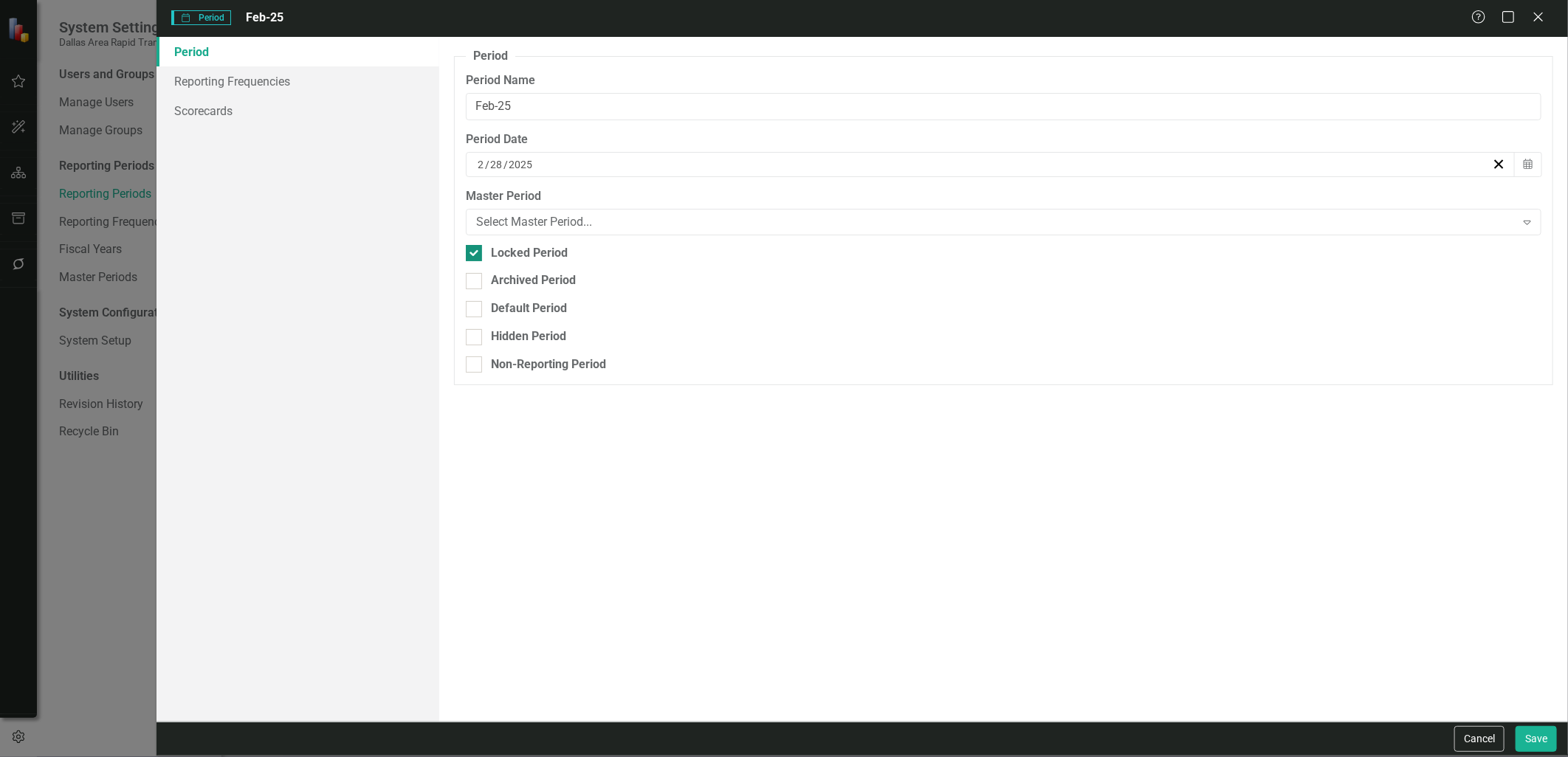
click at [476, 252] on input "Locked Period" at bounding box center [471, 250] width 10 height 10
checkbox input "false"
click at [1533, 735] on button "Save" at bounding box center [1536, 739] width 42 height 26
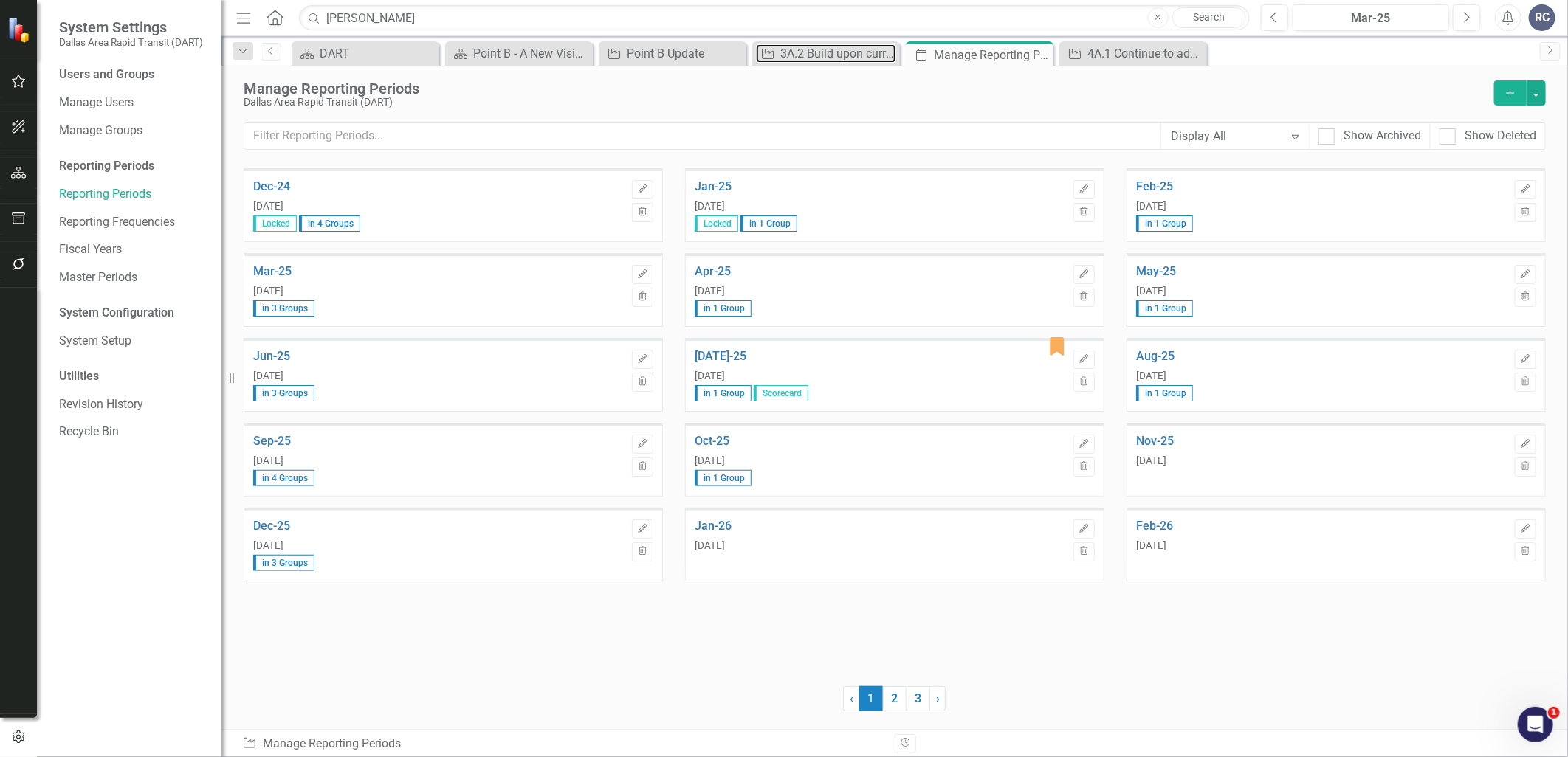
click at [836, 47] on div "3A.2 Build upon current collaboration with cities and partner organizations to …" at bounding box center [838, 53] width 116 height 18
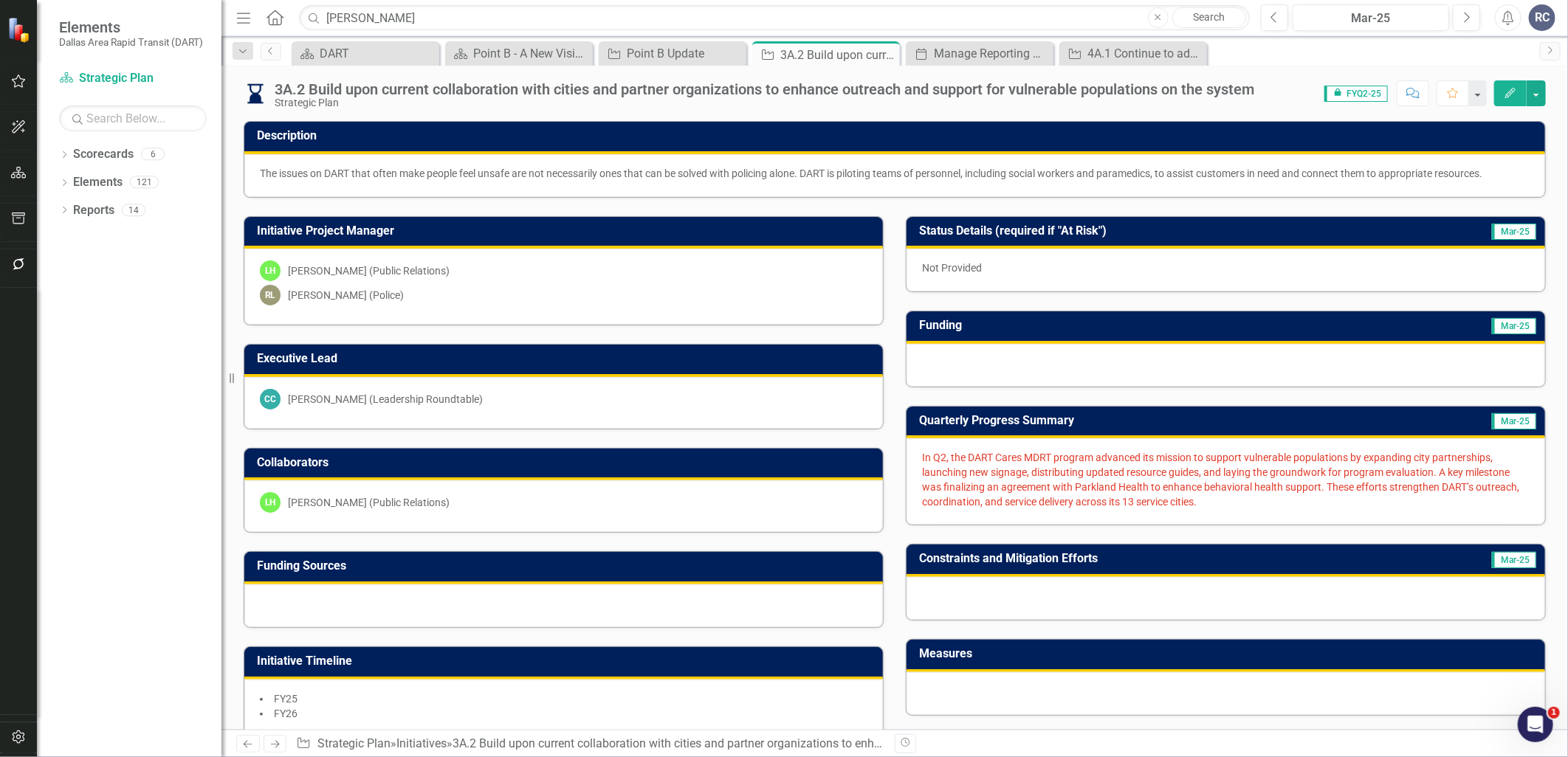
click at [986, 479] on span "In Q2, the DART Cares MDRT program advanced its mission to support vulnerable p…" at bounding box center [1220, 479] width 597 height 56
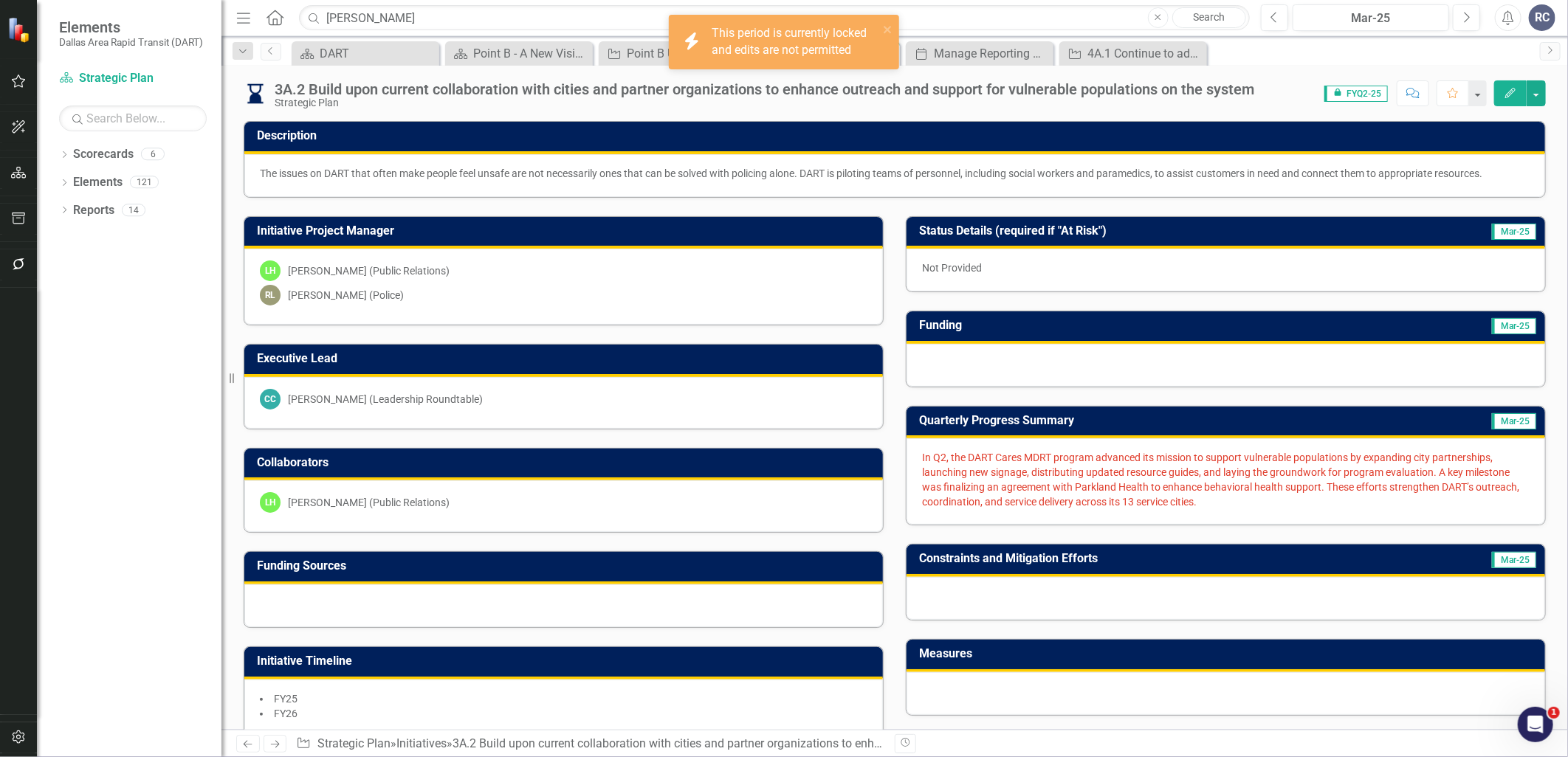
click at [986, 479] on span "In Q2, the DART Cares MDRT program advanced its mission to support vulnerable p…" at bounding box center [1220, 479] width 597 height 56
